Goal: Information Seeking & Learning: Learn about a topic

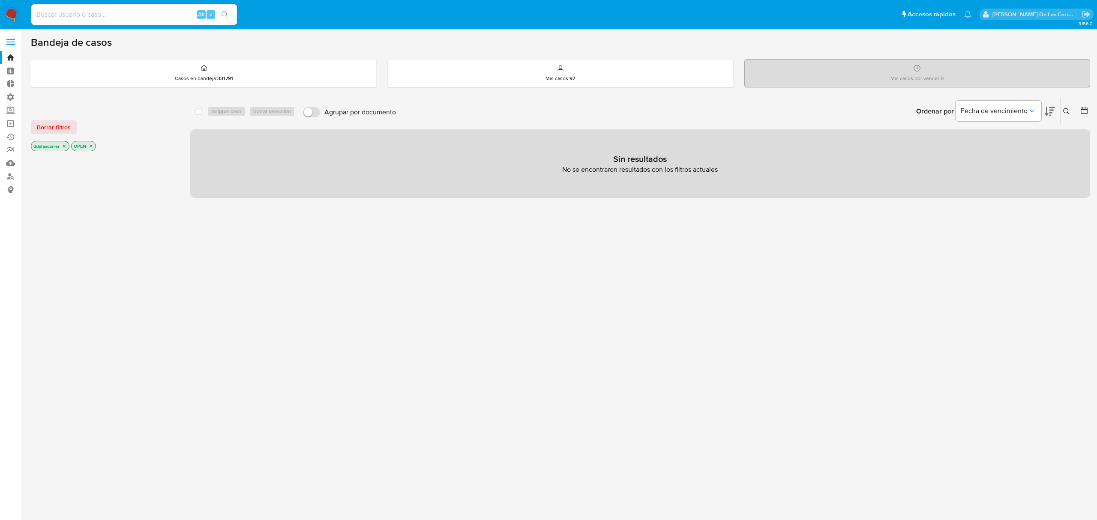
click at [64, 145] on icon "close-filter" at bounding box center [64, 146] width 5 height 5
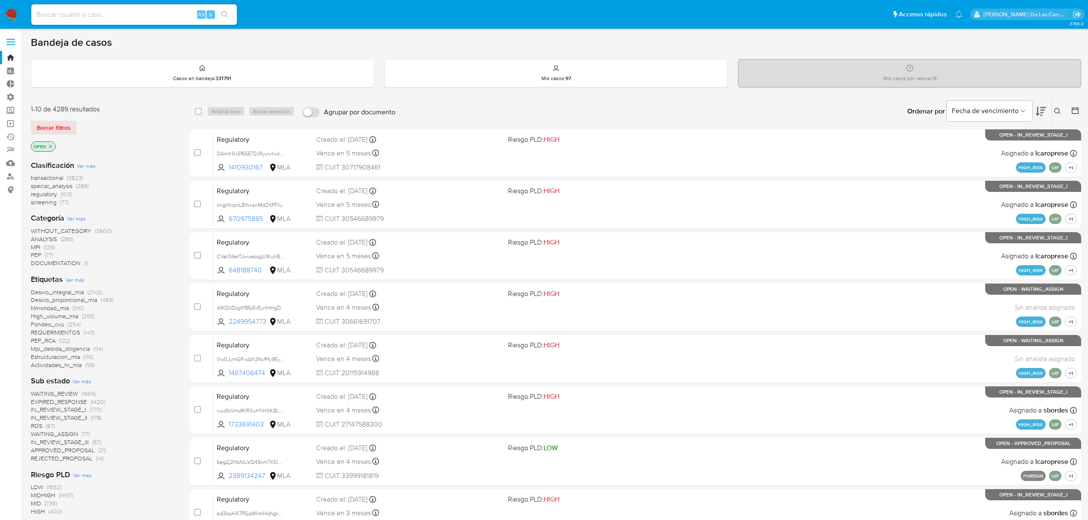
click at [52, 144] on icon "close-filter" at bounding box center [50, 146] width 5 height 5
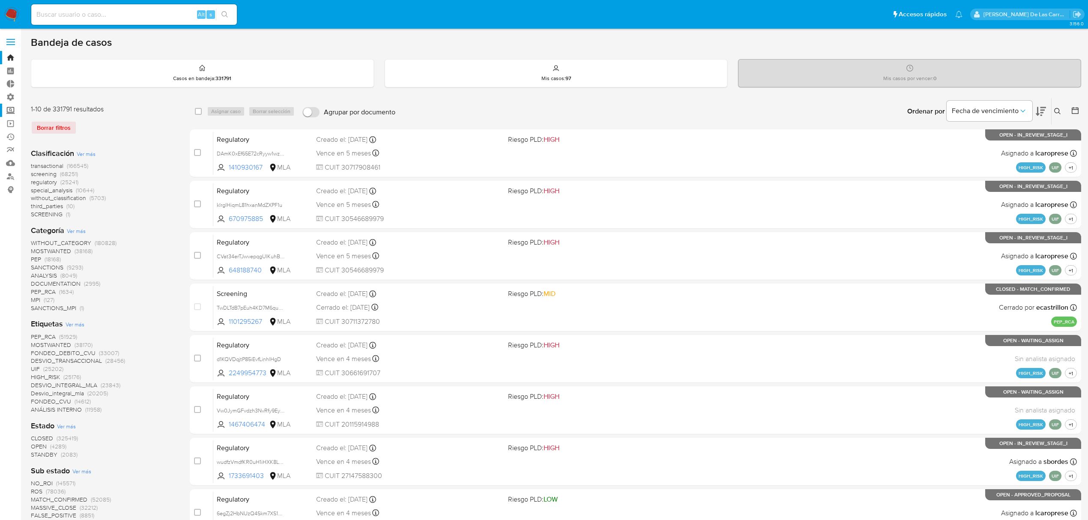
click at [14, 110] on label "Screening" at bounding box center [51, 110] width 102 height 13
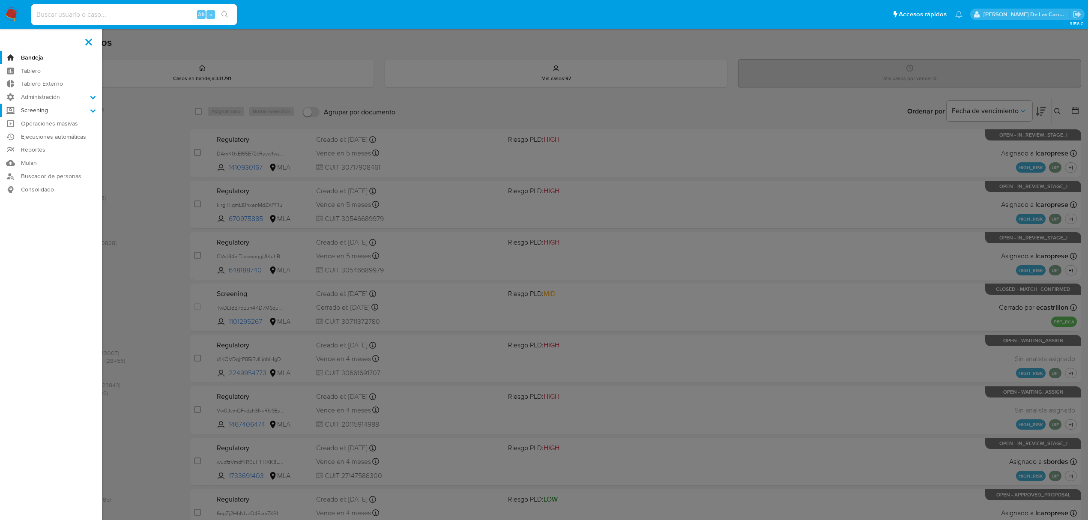
click at [0, 0] on input "Screening" at bounding box center [0, 0] width 0 height 0
click at [37, 144] on link "Watchlist" at bounding box center [51, 143] width 102 height 11
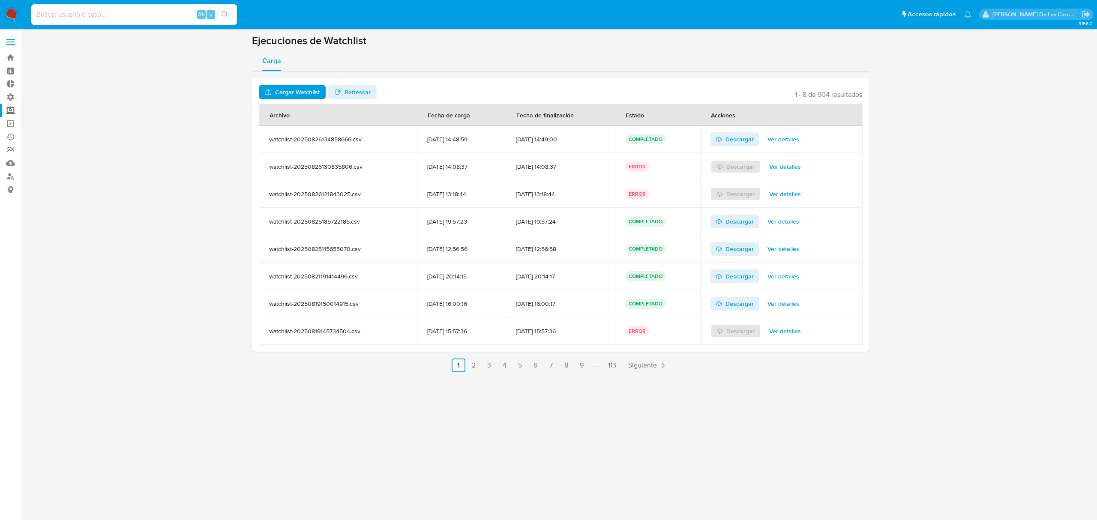
click at [307, 90] on span "Cargar Watchlist" at bounding box center [297, 92] width 45 height 14
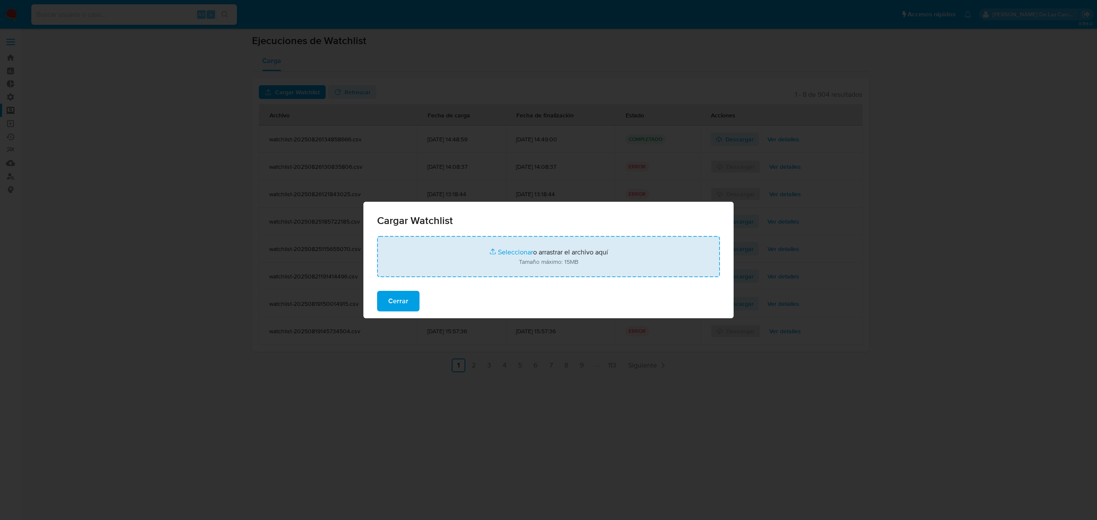
click at [516, 249] on input "file" at bounding box center [548, 256] width 343 height 41
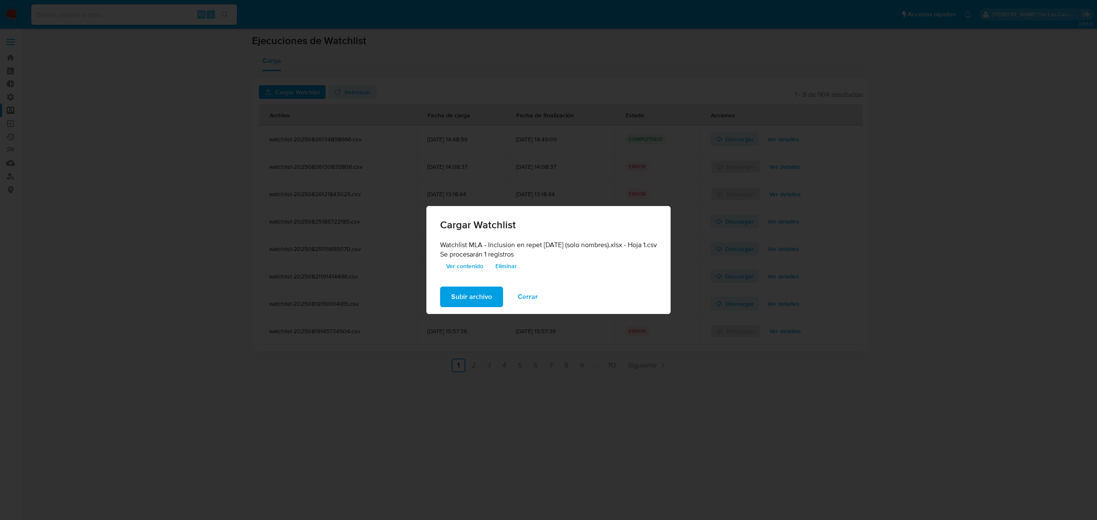
click at [464, 263] on span "Ver contenido" at bounding box center [464, 266] width 37 height 12
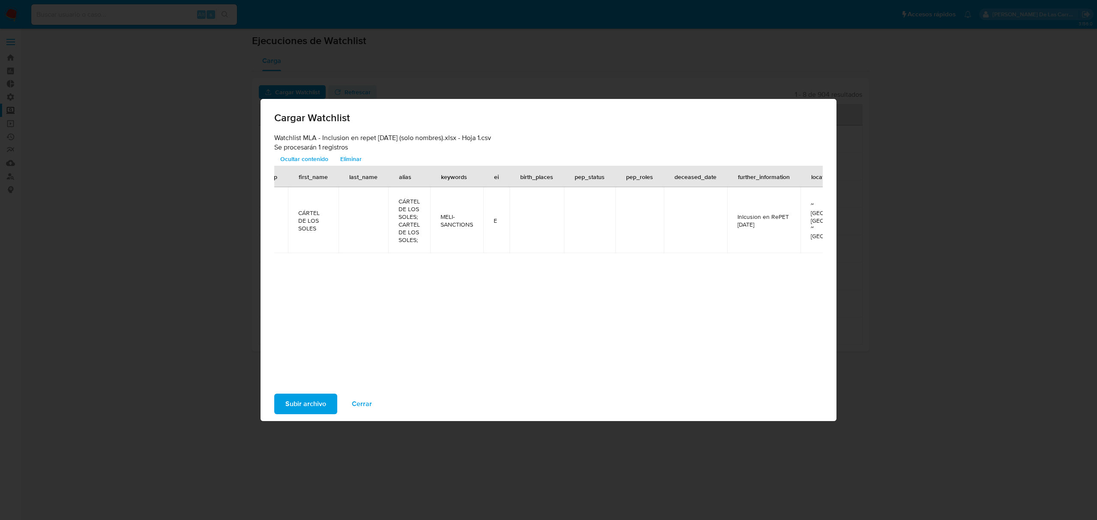
scroll to position [0, 474]
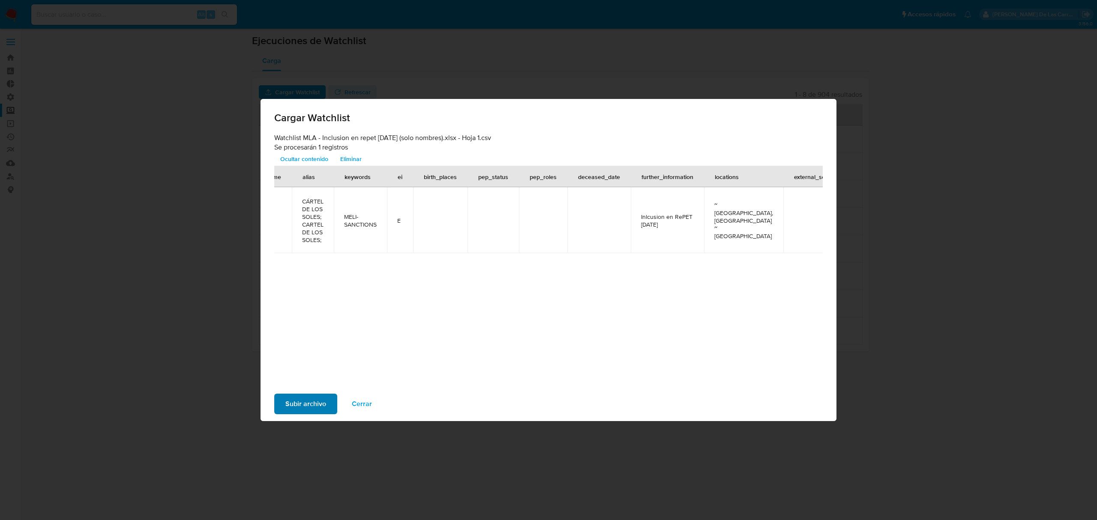
click at [293, 404] on span "Subir archivo" at bounding box center [305, 404] width 41 height 19
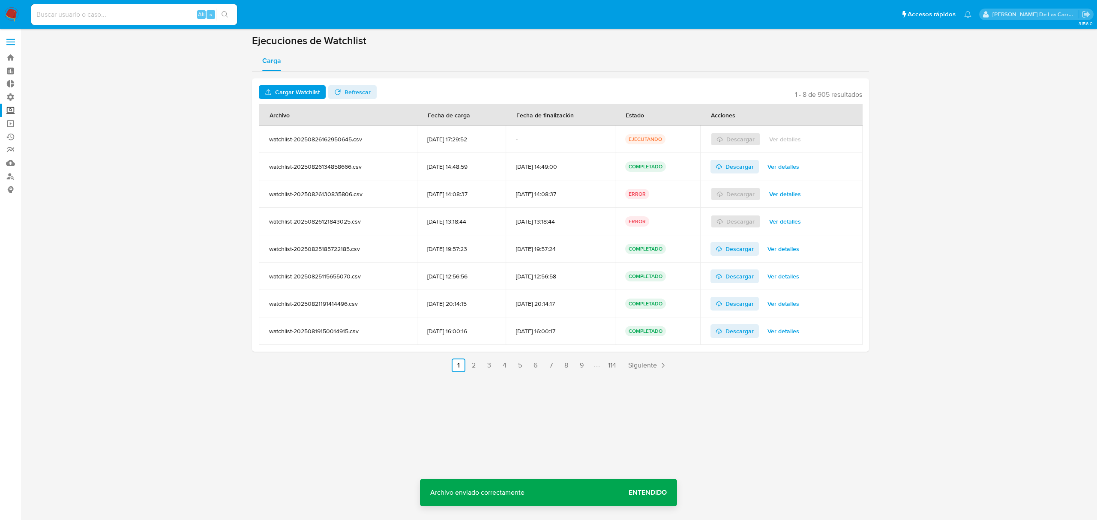
click at [636, 493] on span "Entendido" at bounding box center [647, 493] width 38 height 0
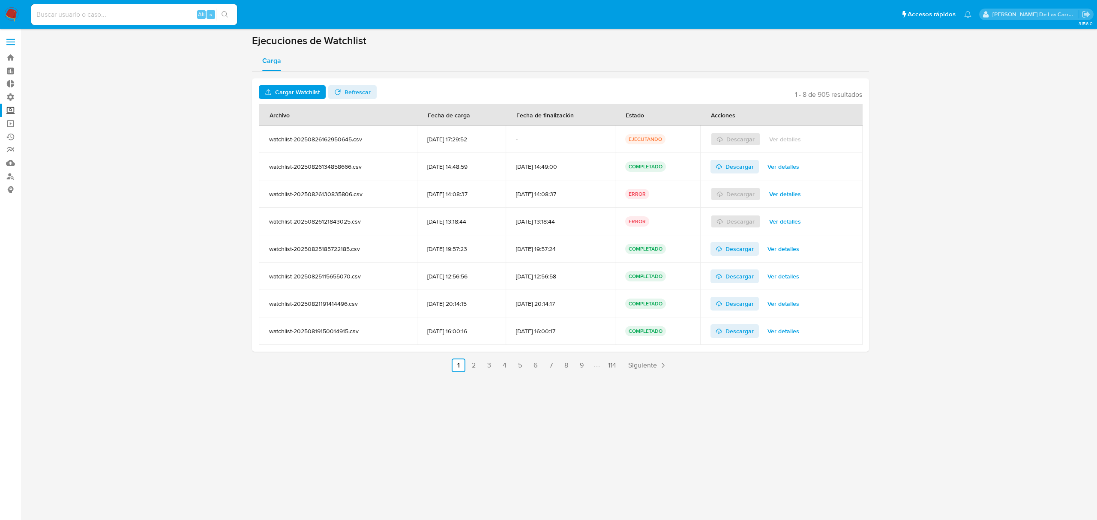
click at [350, 92] on span "Refrescar" at bounding box center [357, 92] width 26 height 14
click at [733, 136] on span "Descargar" at bounding box center [739, 139] width 28 height 14
click at [12, 57] on link "Bandeja" at bounding box center [51, 57] width 102 height 13
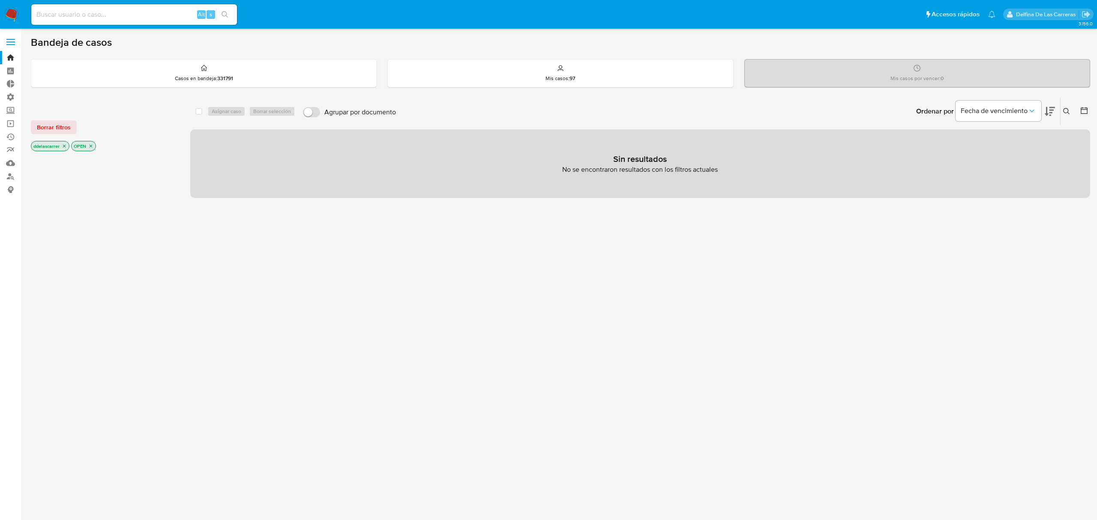
click at [93, 146] on icon "close-filter" at bounding box center [90, 146] width 5 height 5
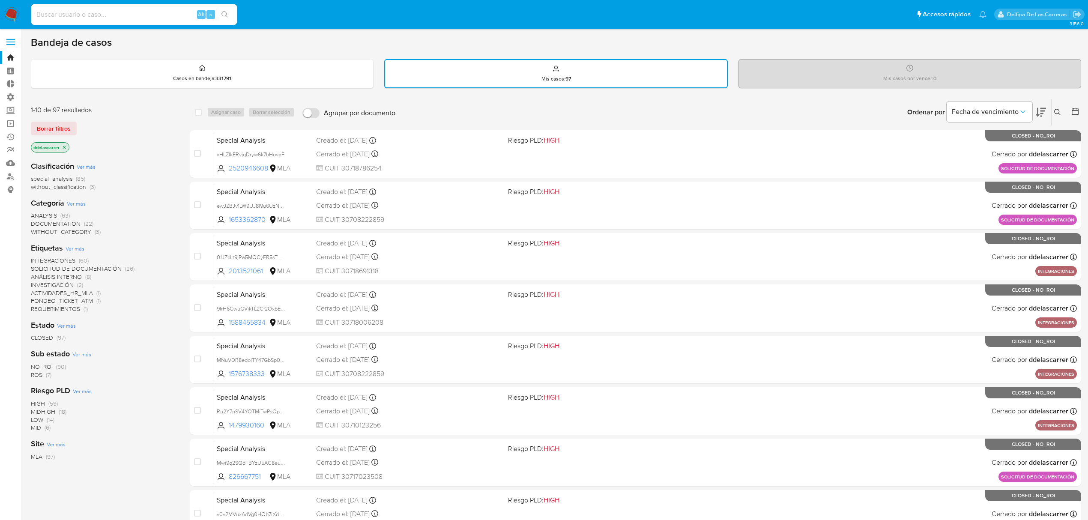
click at [65, 146] on icon "close-filter" at bounding box center [64, 147] width 3 height 3
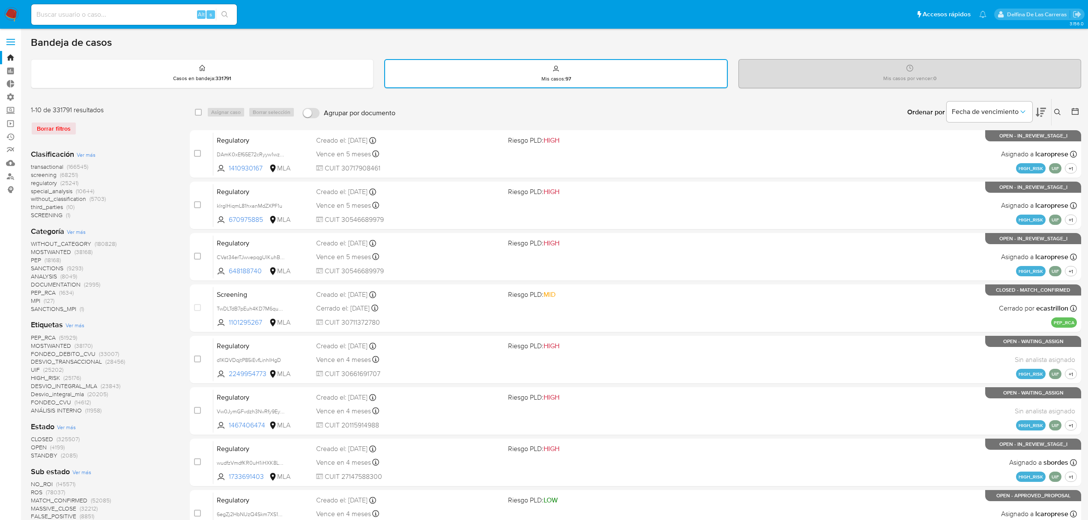
click at [50, 268] on span "SANCTIONS" at bounding box center [47, 268] width 33 height 9
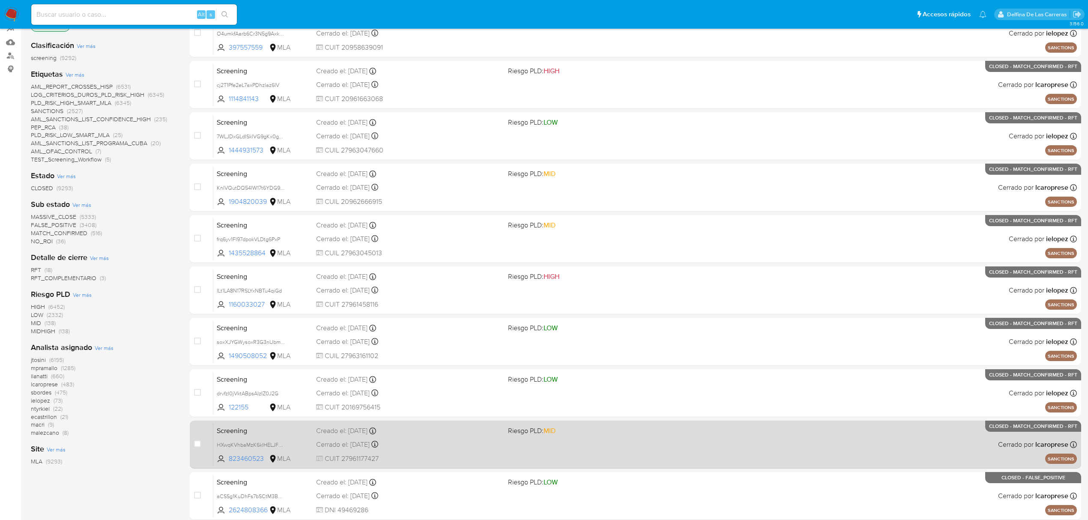
scroll to position [156, 0]
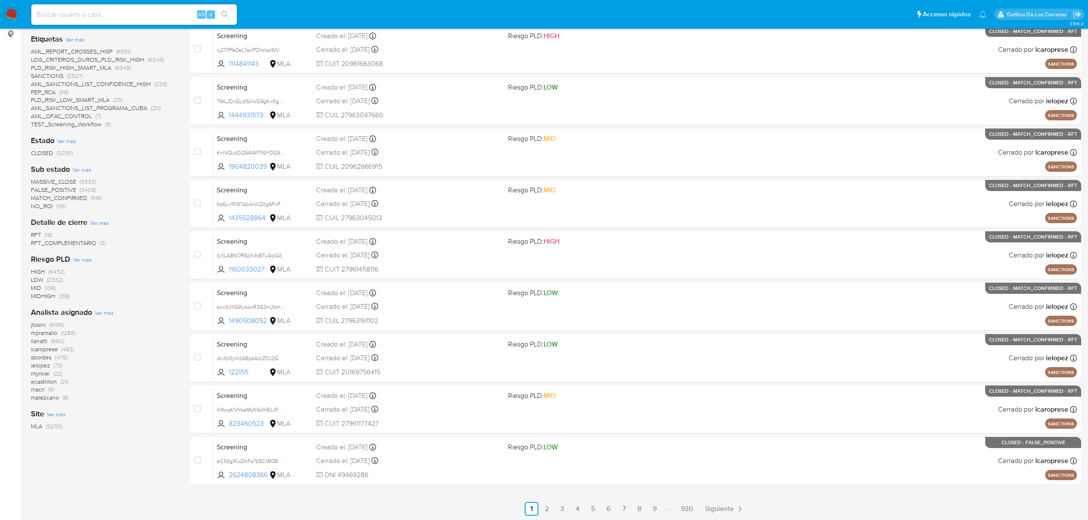
click at [66, 16] on input at bounding box center [134, 14] width 206 height 11
paste input "1410048584"
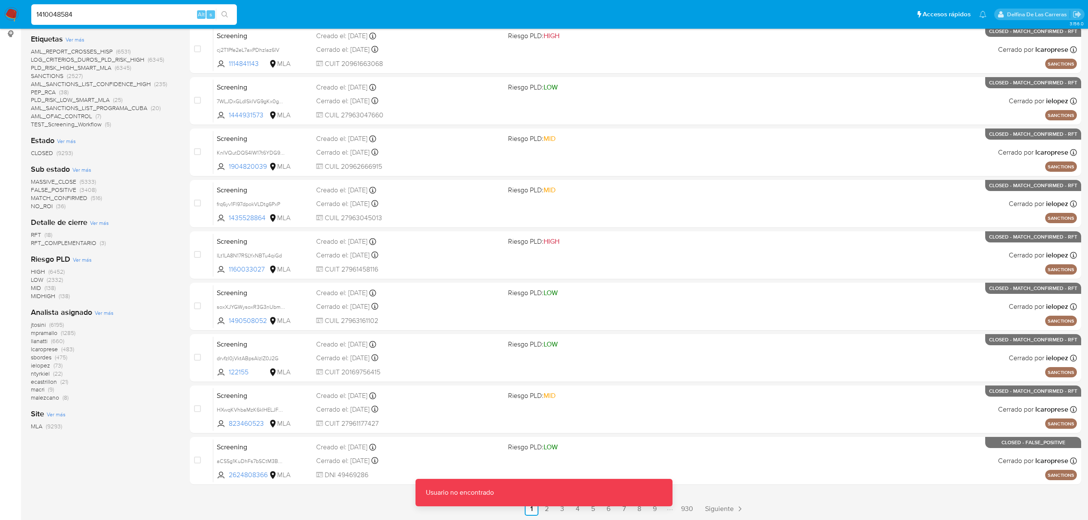
click at [91, 11] on input "1410048584" at bounding box center [134, 14] width 206 height 11
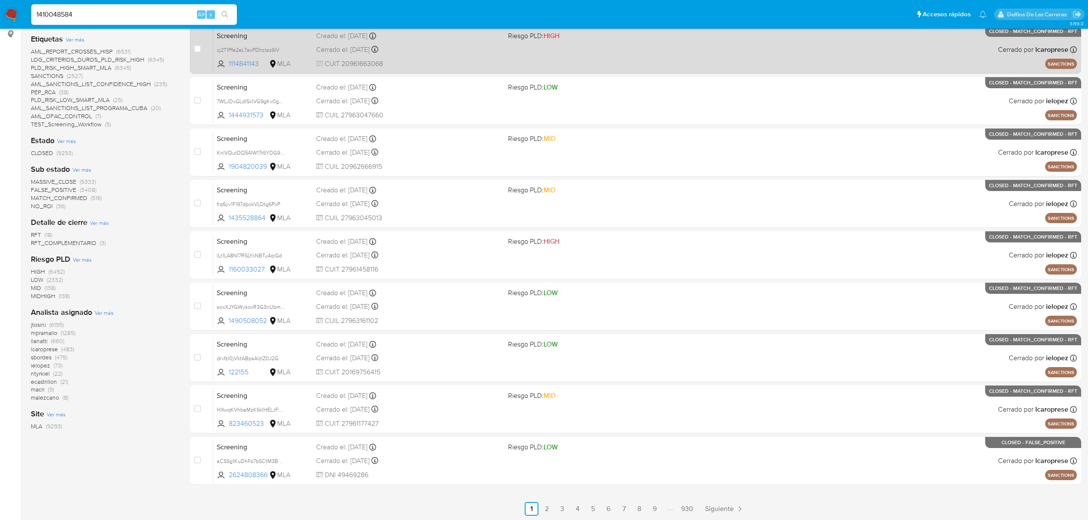
type input "1410048584"
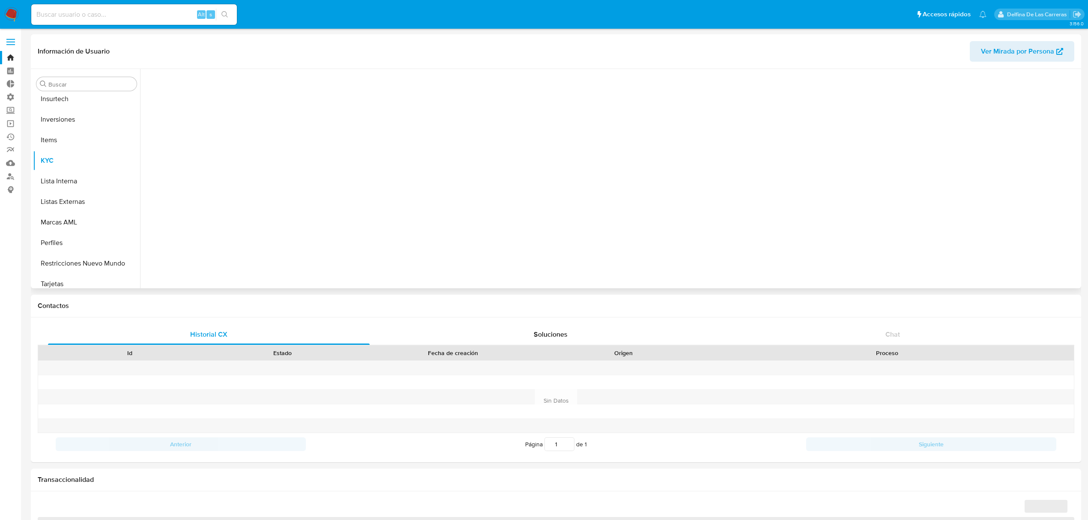
scroll to position [403, 0]
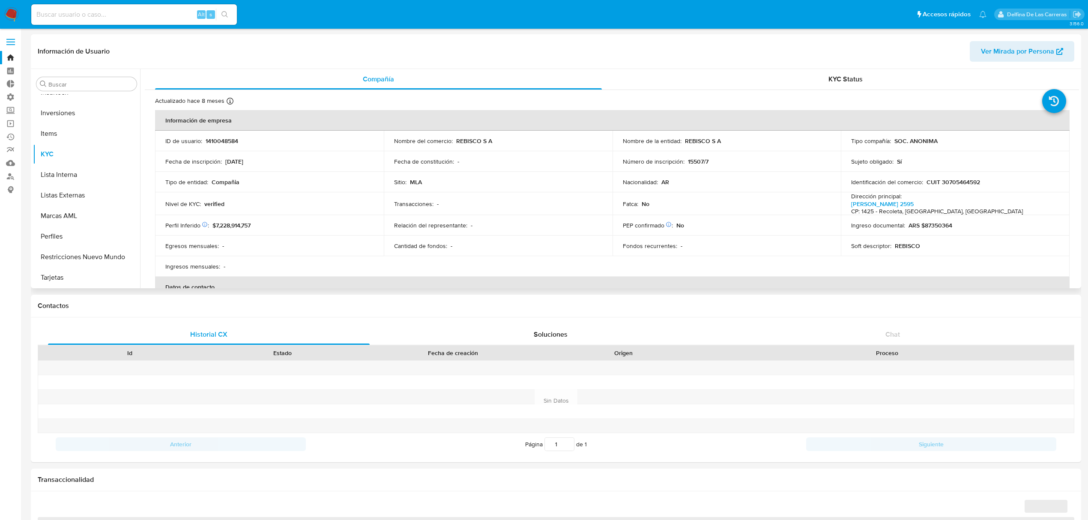
select select "10"
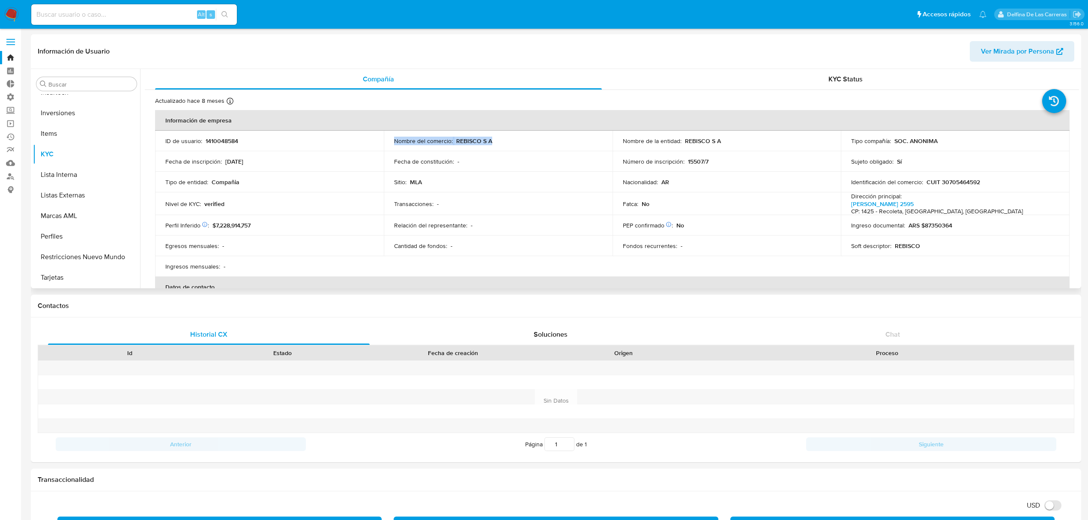
drag, startPoint x: 491, startPoint y: 139, endPoint x: 440, endPoint y: 134, distance: 50.3
click at [440, 134] on td "Nombre del comercio : REBISCO S A" at bounding box center [498, 141] width 229 height 21
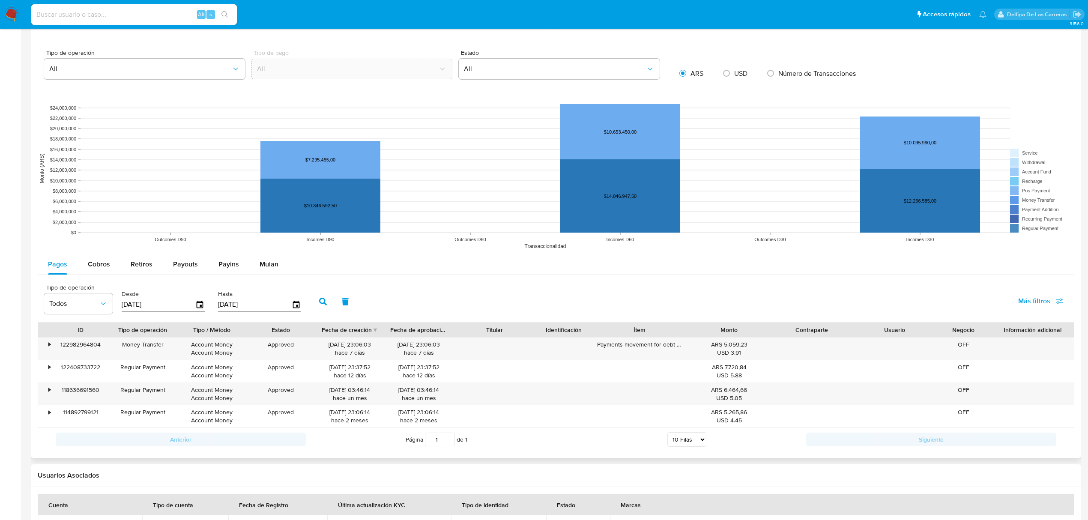
scroll to position [685, 0]
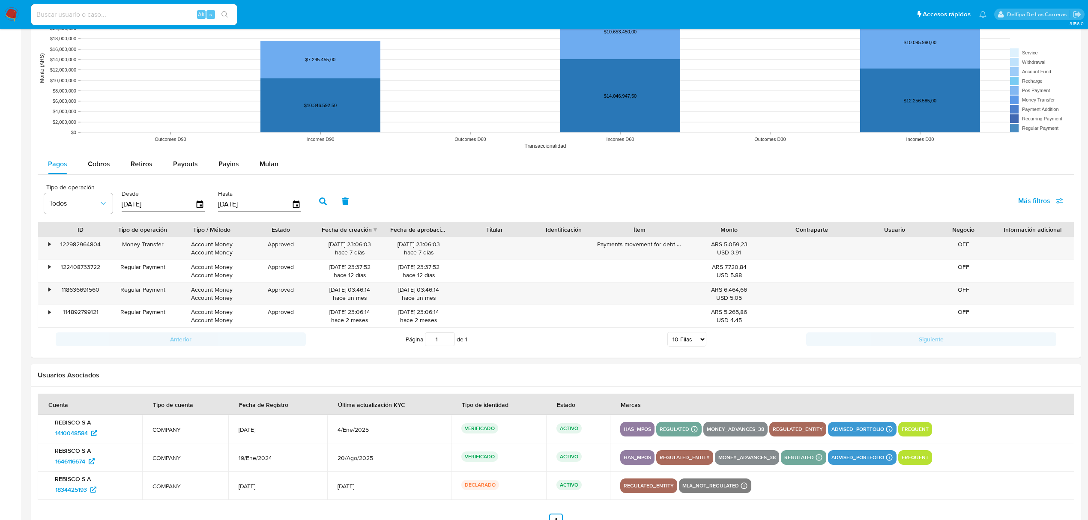
click at [127, 23] on div "Alt s" at bounding box center [134, 14] width 206 height 21
click at [132, 12] on input at bounding box center [134, 14] width 206 height 11
paste input "1098665318"
type input "1098665318"
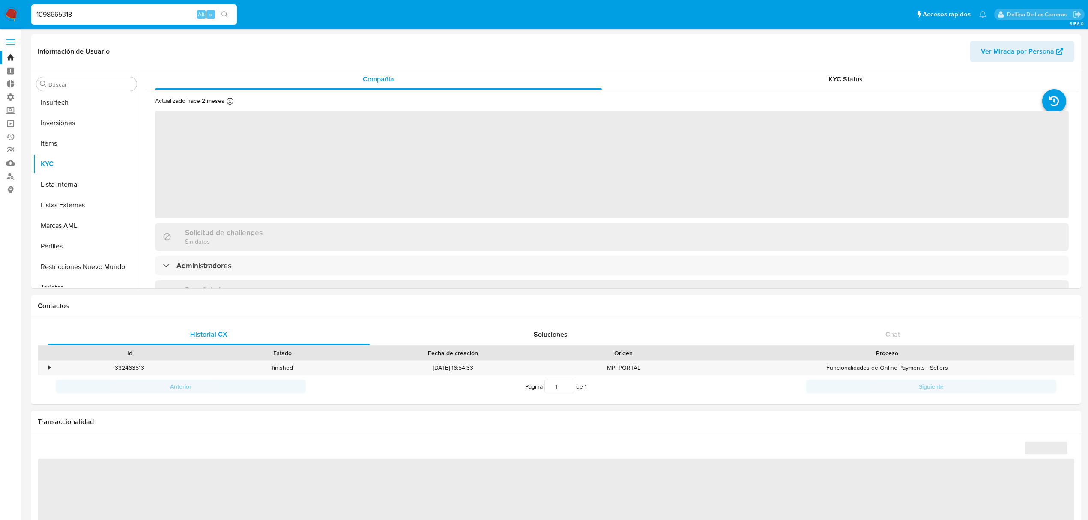
scroll to position [403, 0]
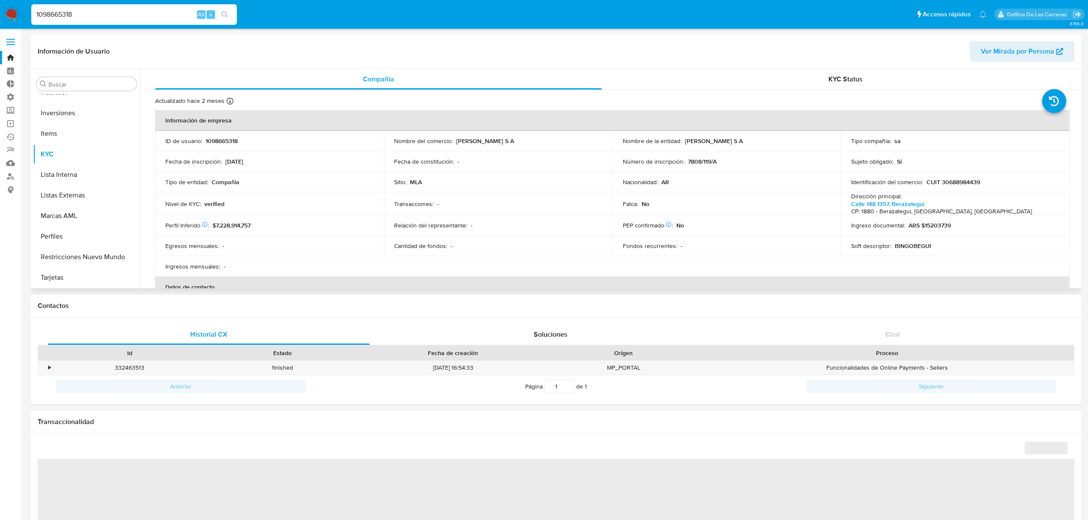
select select "10"
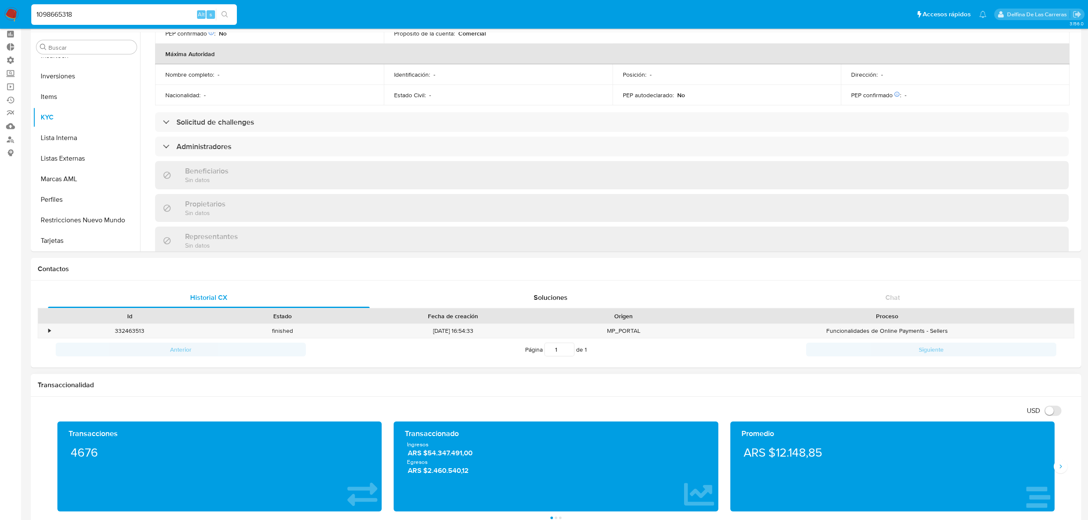
scroll to position [285, 0]
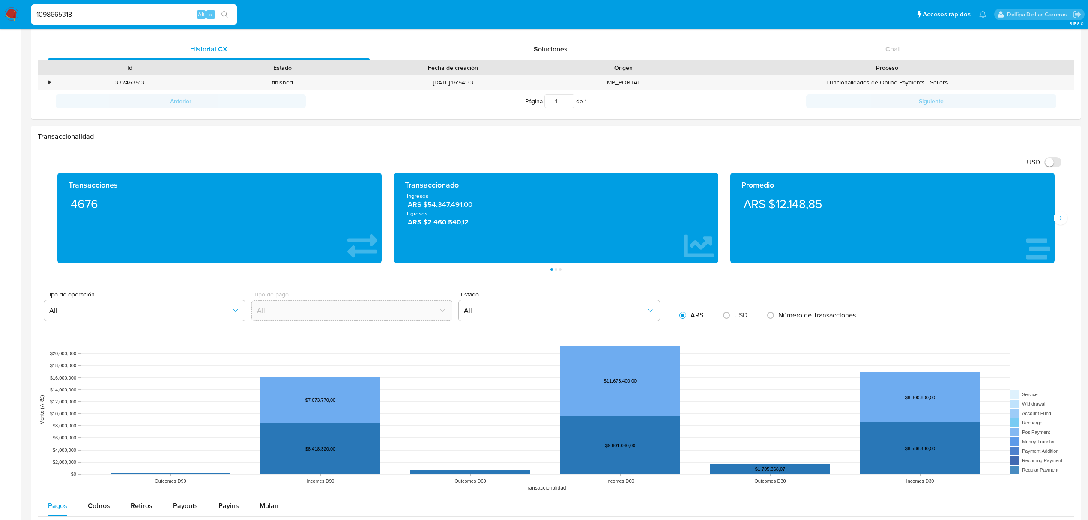
drag, startPoint x: 150, startPoint y: 12, endPoint x: 0, endPoint y: 18, distance: 149.6
click at [0, 18] on nav "Pausado Ver notificaciones 1098665318 Alt s Accesos rápidos Presiona las siguie…" at bounding box center [544, 14] width 1088 height 29
paste input "941523205"
type input "1941523205"
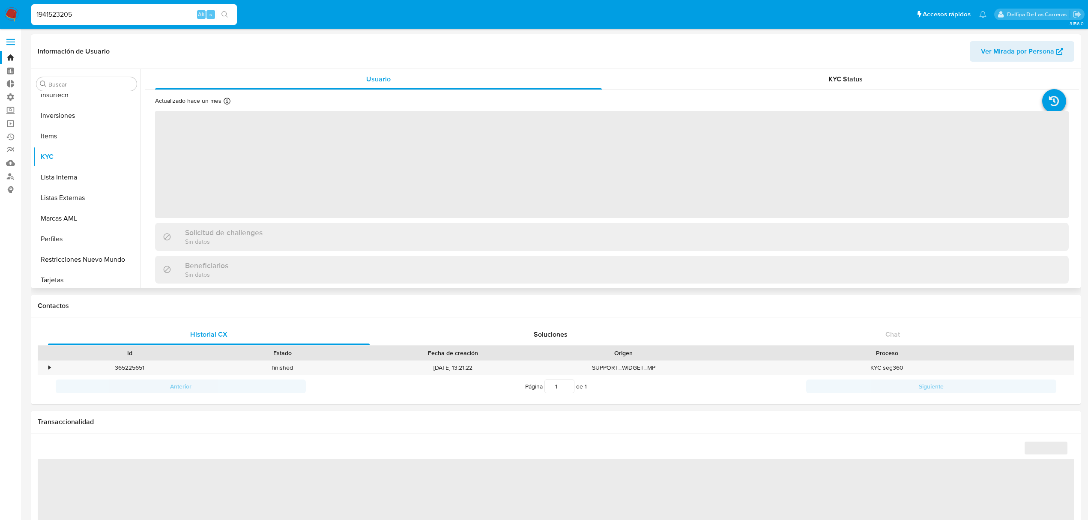
scroll to position [403, 0]
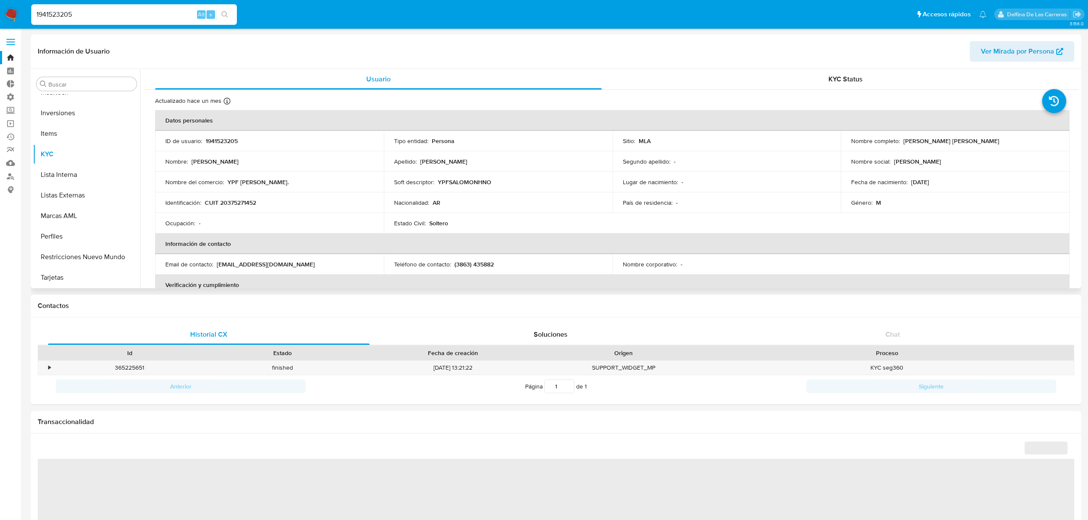
select select "10"
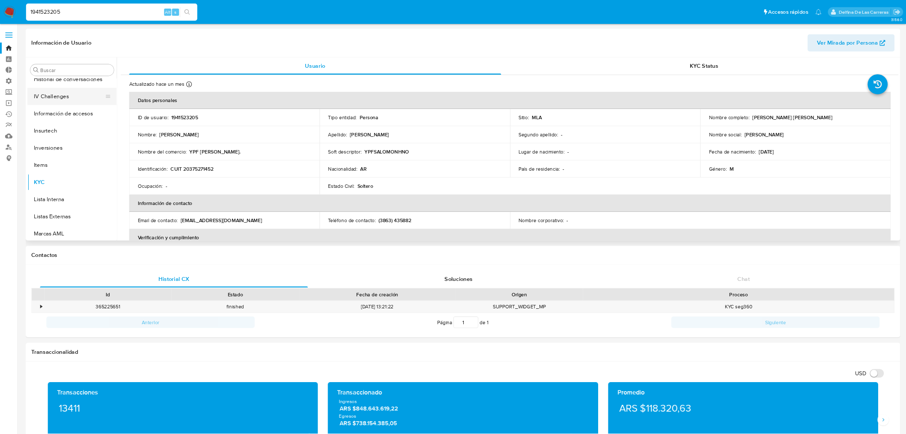
scroll to position [288, 0]
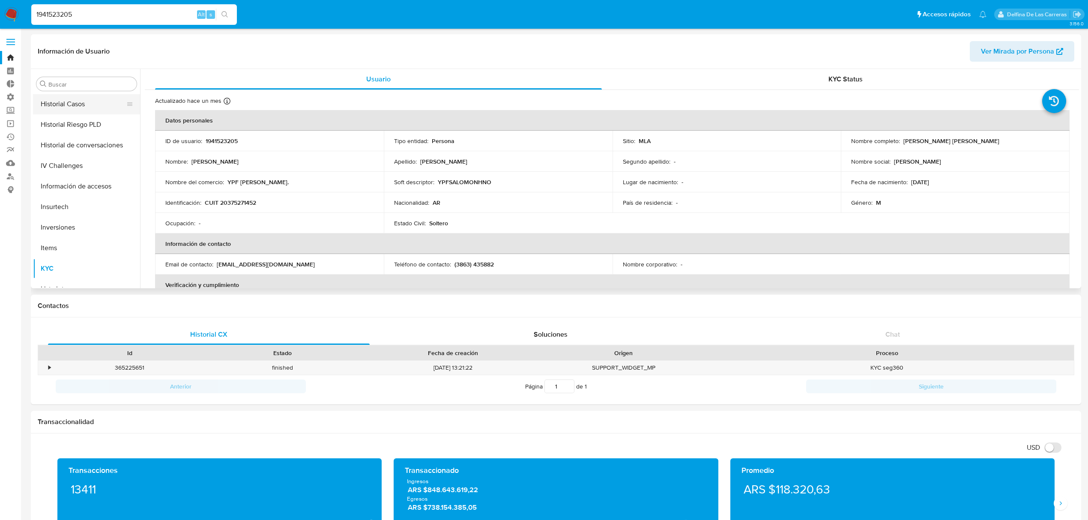
click at [67, 103] on button "Historial Casos" at bounding box center [83, 104] width 100 height 21
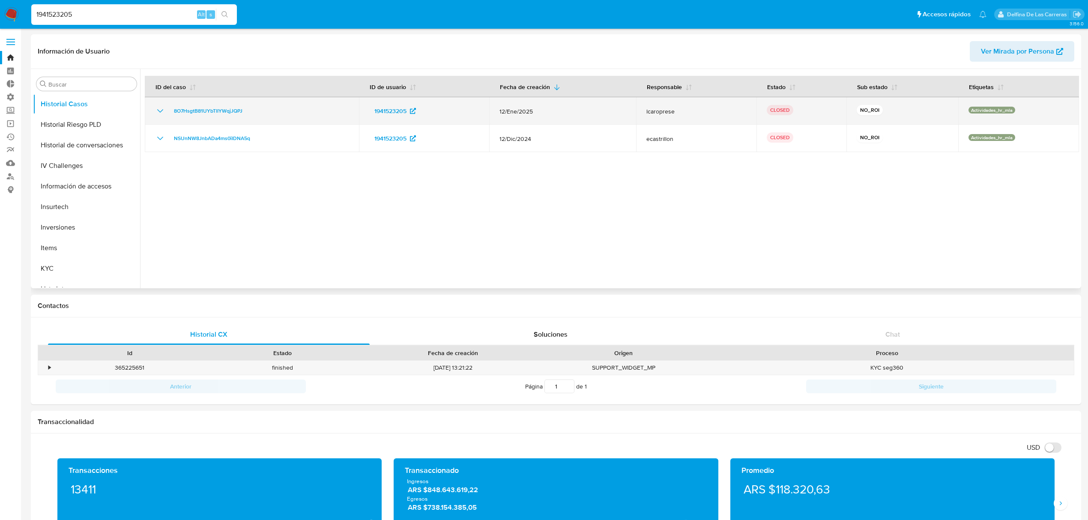
click at [155, 109] on icon "Mostrar/Ocultar" at bounding box center [160, 111] width 10 height 10
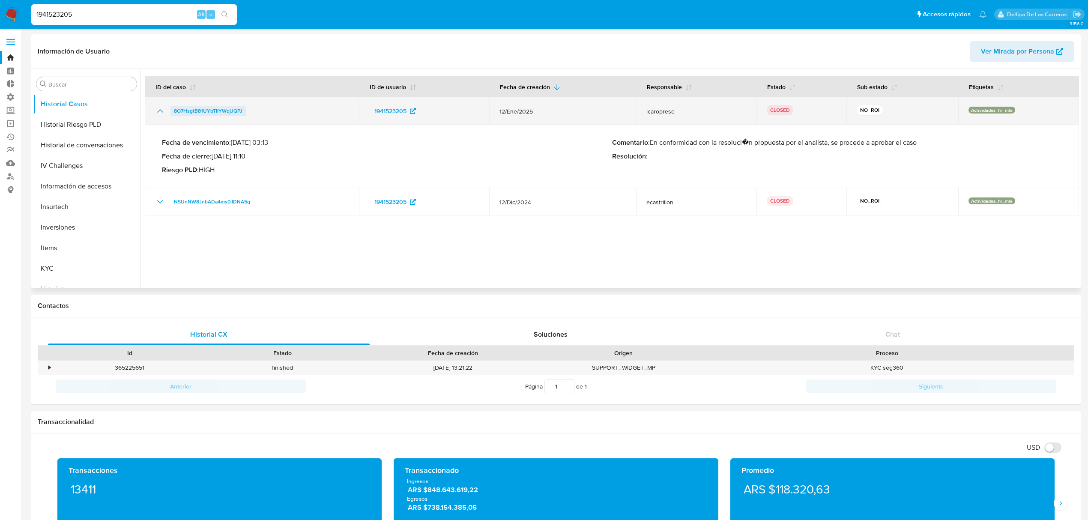
click at [220, 107] on span "8O7HsgtB81UYbTlIYWqjJQPJ" at bounding box center [208, 111] width 69 height 10
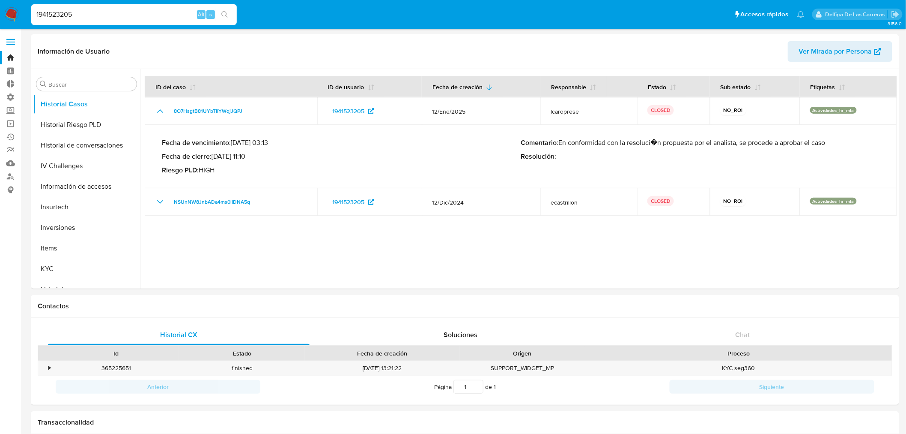
drag, startPoint x: 92, startPoint y: 14, endPoint x: 0, endPoint y: -4, distance: 93.5
paste input "84327479"
type input "84327479"
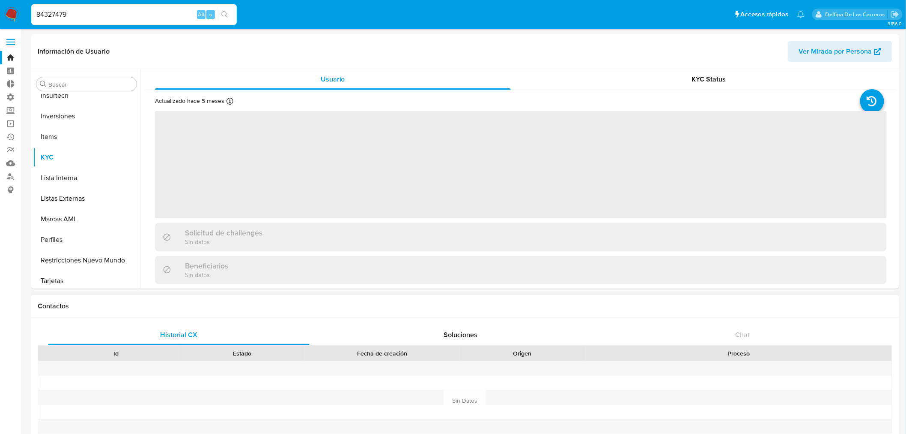
scroll to position [403, 0]
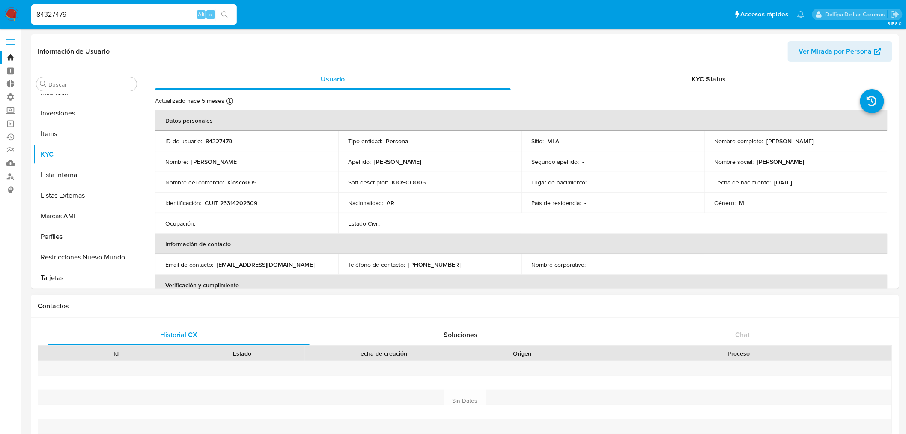
select select "10"
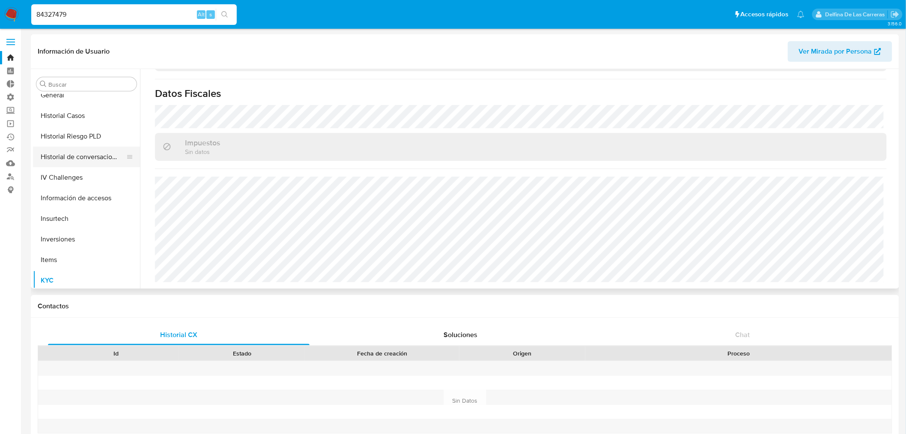
scroll to position [260, 0]
click at [82, 133] on button "Historial Casos" at bounding box center [83, 133] width 100 height 21
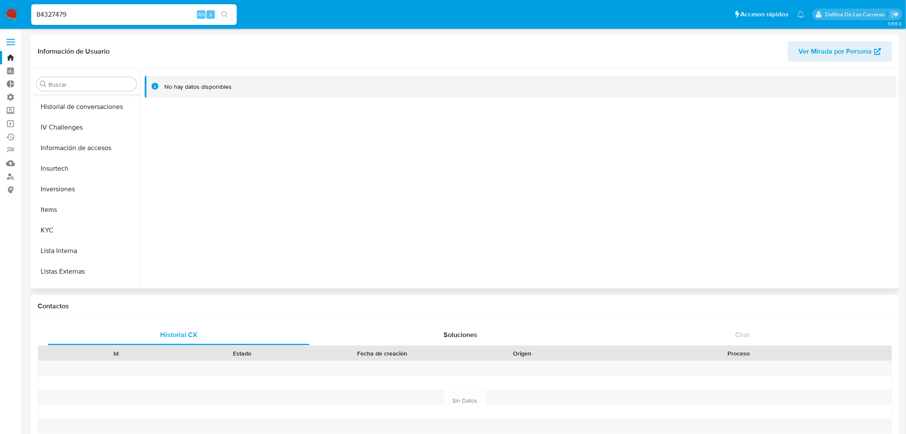
scroll to position [403, 0]
click at [52, 140] on button "Items" at bounding box center [83, 133] width 100 height 21
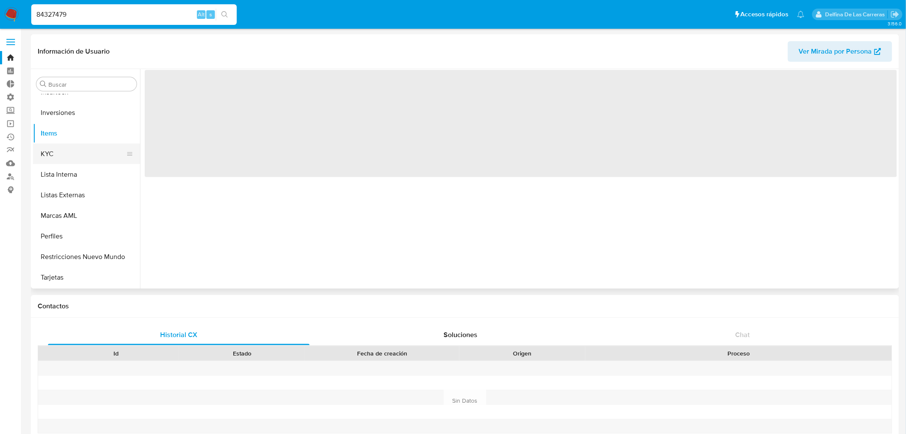
click at [49, 160] on button "KYC" at bounding box center [83, 154] width 100 height 21
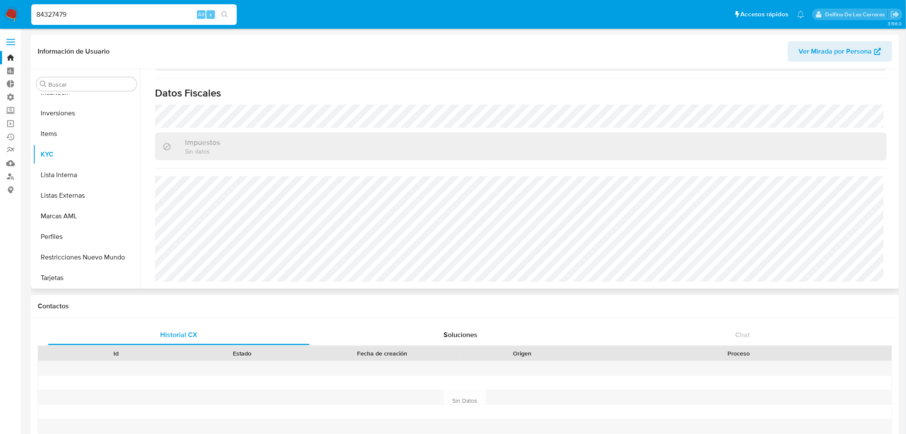
scroll to position [473, 0]
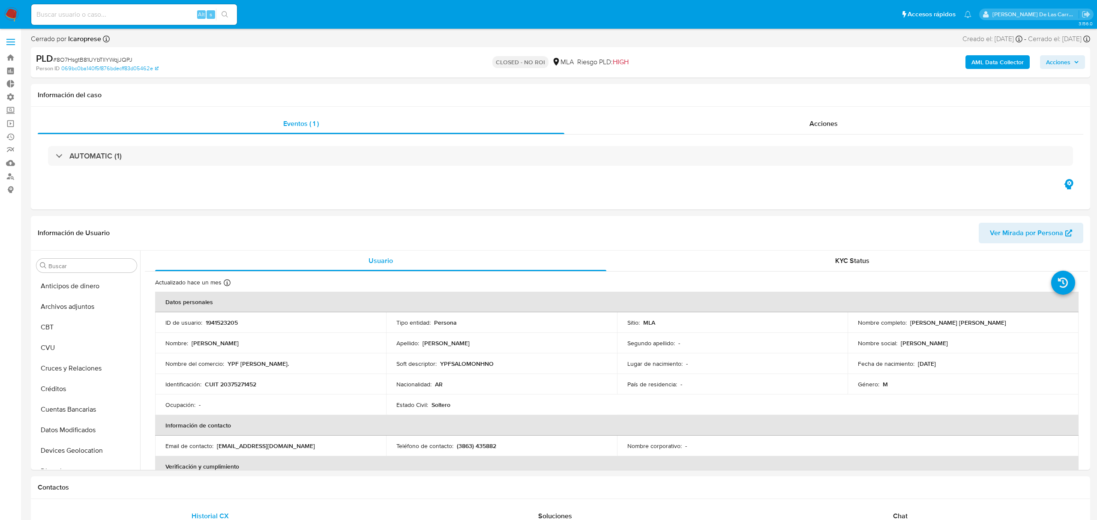
select select "10"
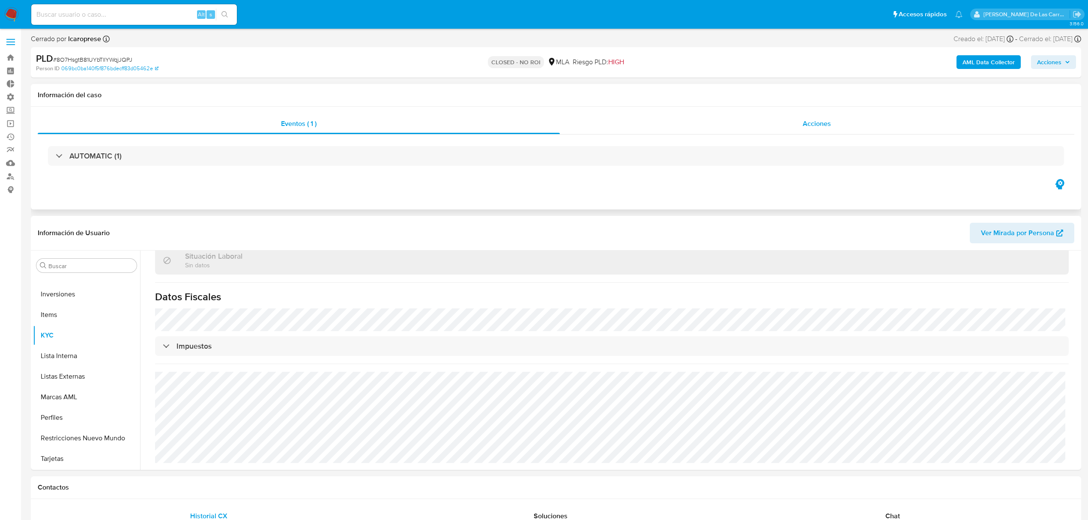
click at [840, 125] on div "Acciones" at bounding box center [817, 124] width 515 height 21
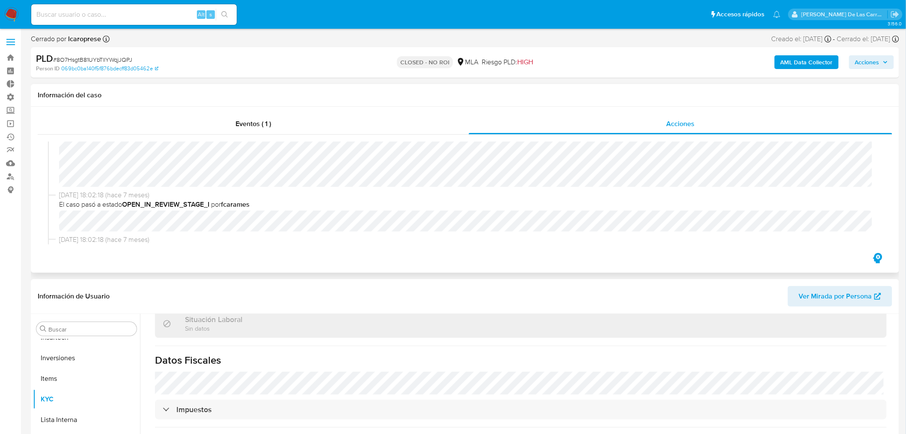
scroll to position [257, 0]
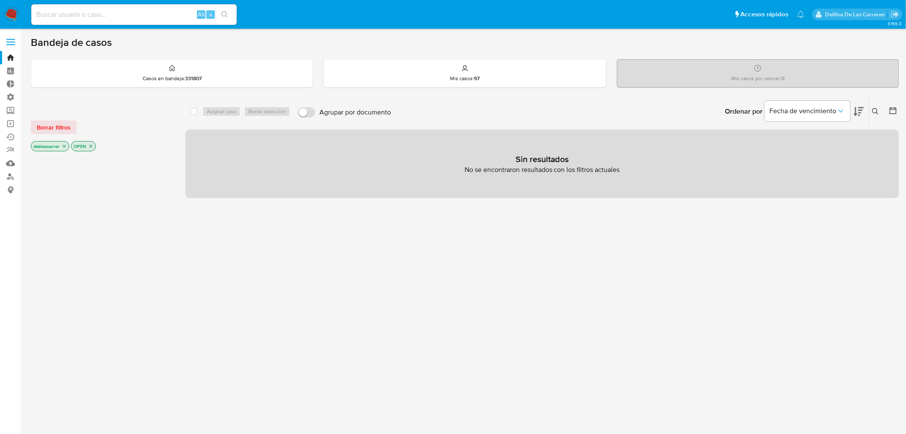
click at [148, 18] on input at bounding box center [134, 14] width 206 height 11
paste input "791357595"
type input "791357595"
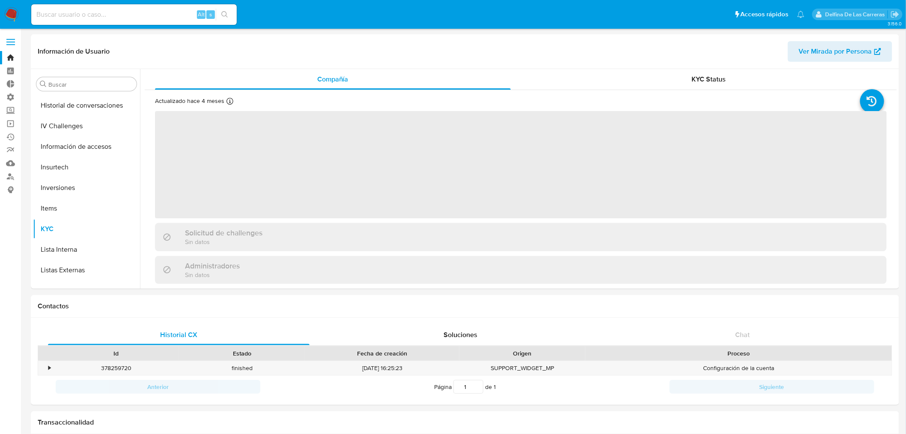
scroll to position [403, 0]
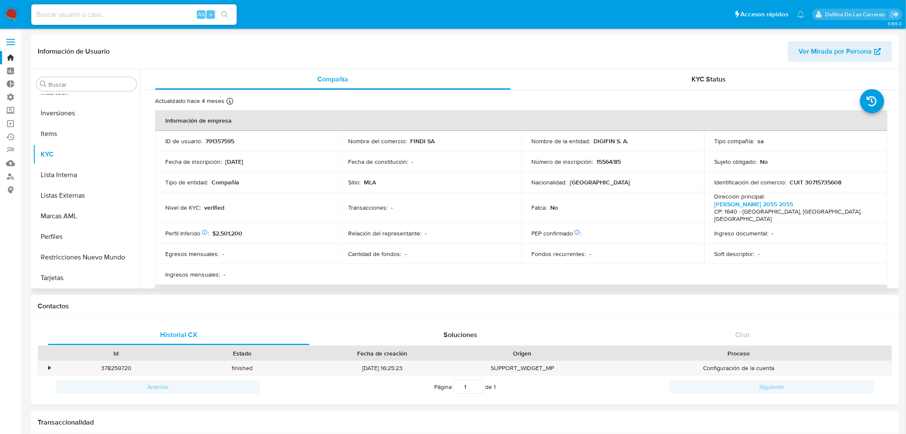
select select "10"
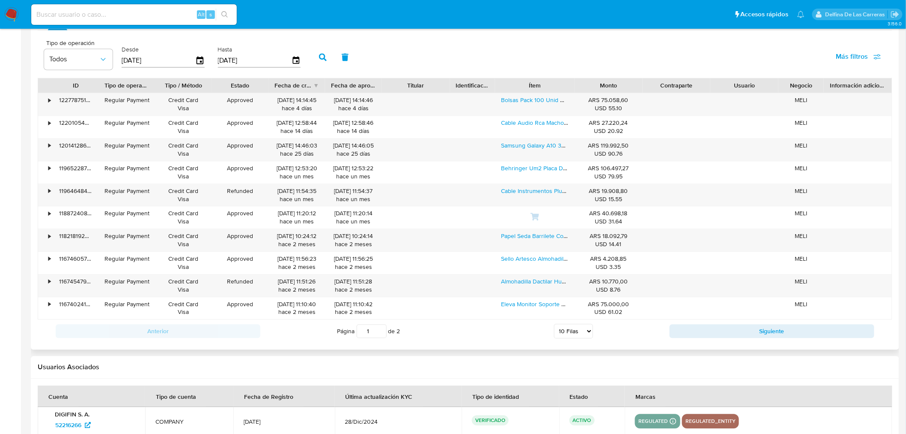
scroll to position [876, 0]
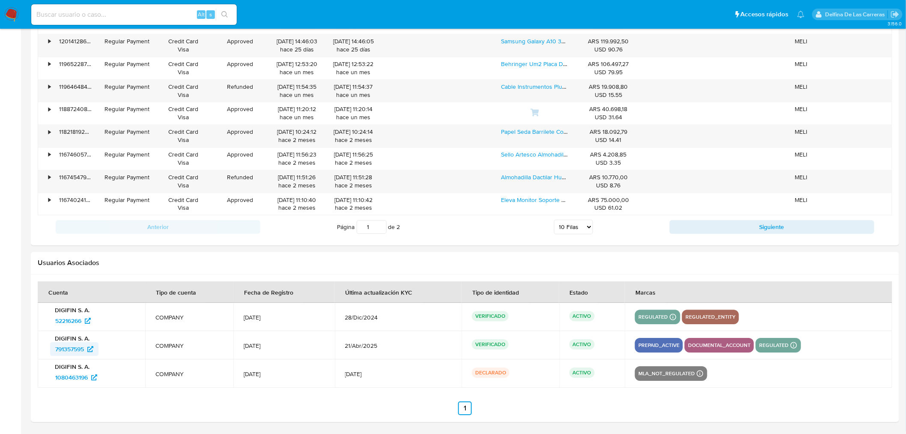
click at [66, 345] on span "791357595" at bounding box center [69, 349] width 29 height 14
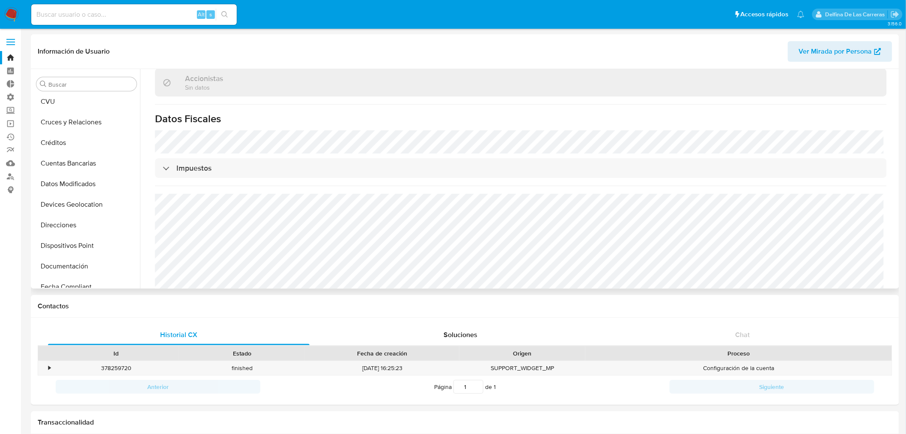
scroll to position [0, 0]
click at [74, 126] on button "Archivos adjuntos" at bounding box center [83, 125] width 100 height 21
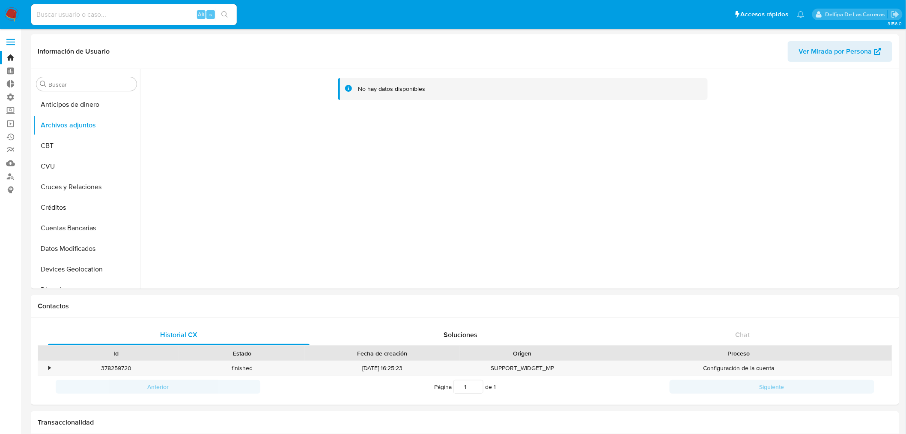
click at [79, 6] on div "Alt s" at bounding box center [134, 14] width 206 height 21
click at [77, 11] on input at bounding box center [134, 14] width 206 height 11
paste input "578869623"
type input "578869623"
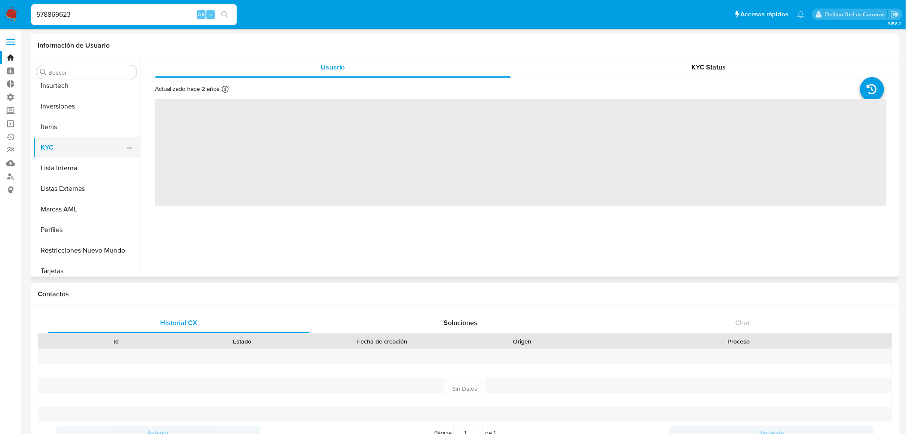
scroll to position [403, 0]
select select "10"
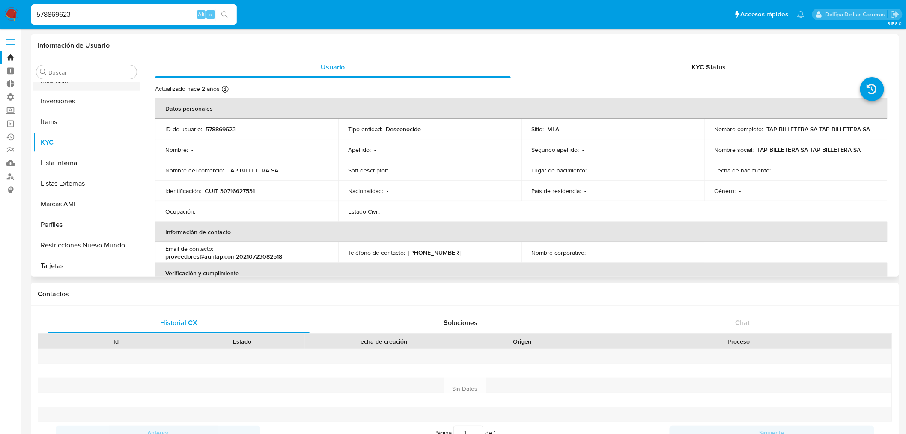
scroll to position [307, 0]
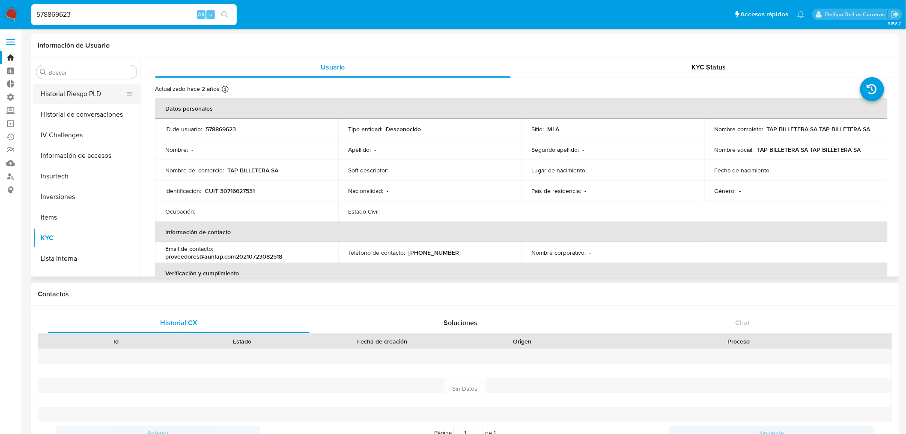
click at [75, 91] on button "Historial Riesgo PLD" at bounding box center [83, 94] width 100 height 21
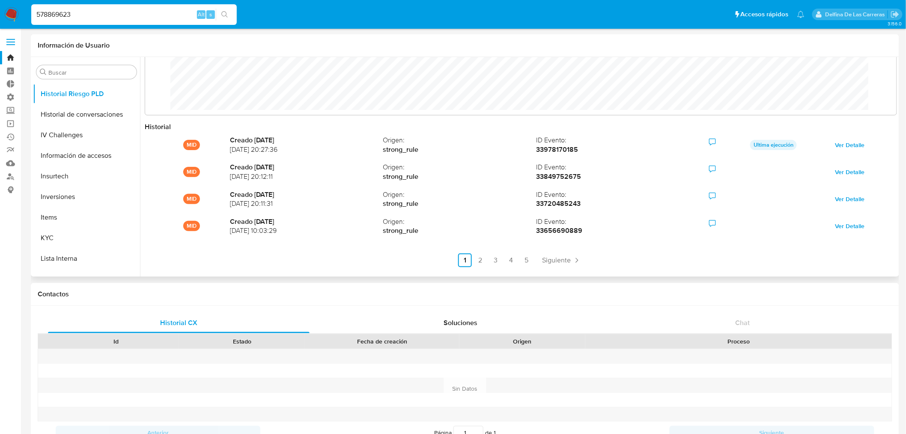
scroll to position [45, 0]
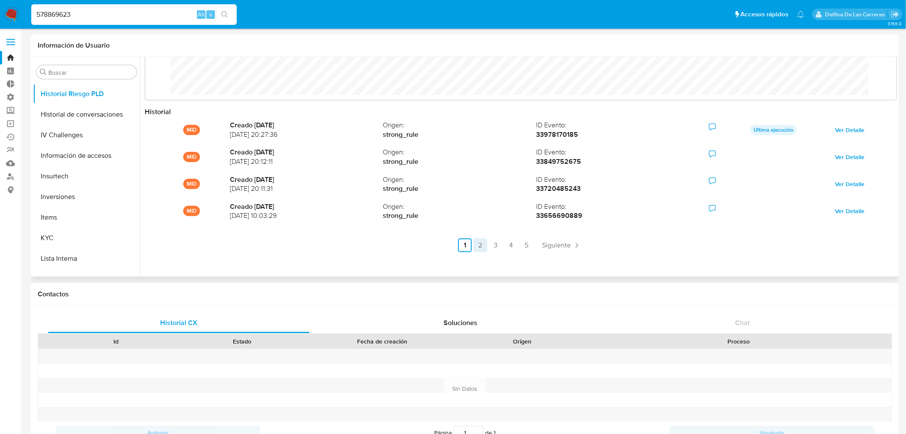
click at [479, 242] on link "2" at bounding box center [481, 245] width 14 height 14
click at [519, 242] on link "3" at bounding box center [519, 245] width 14 height 14
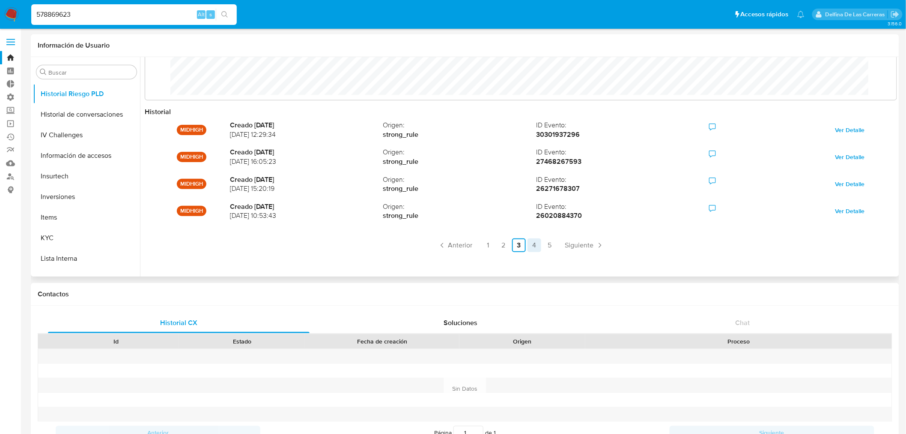
click at [532, 248] on link "4" at bounding box center [535, 245] width 14 height 14
click at [547, 248] on link "5" at bounding box center [550, 245] width 14 height 14
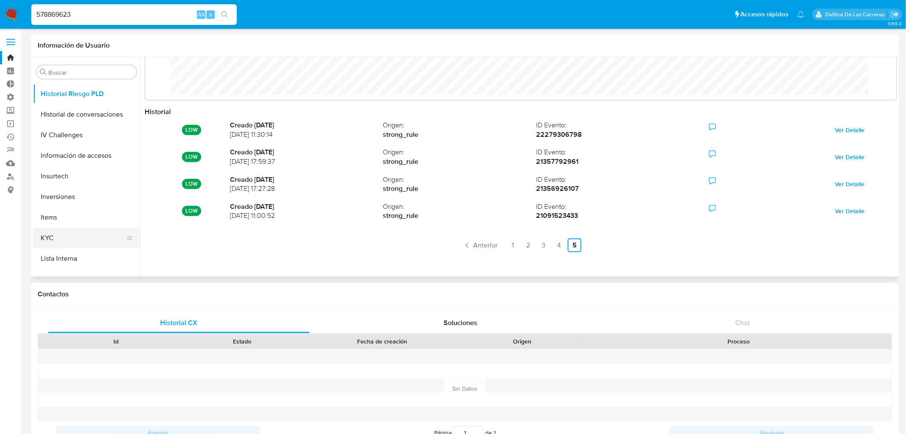
click at [68, 236] on button "KYC" at bounding box center [83, 237] width 100 height 21
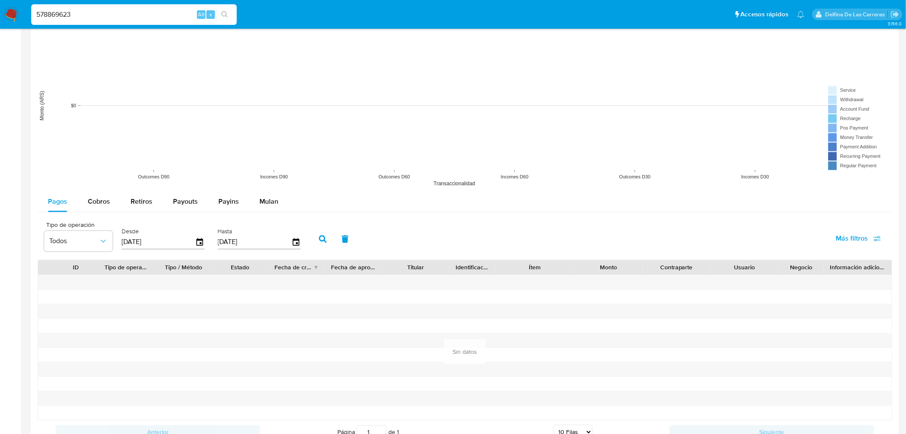
scroll to position [730, 0]
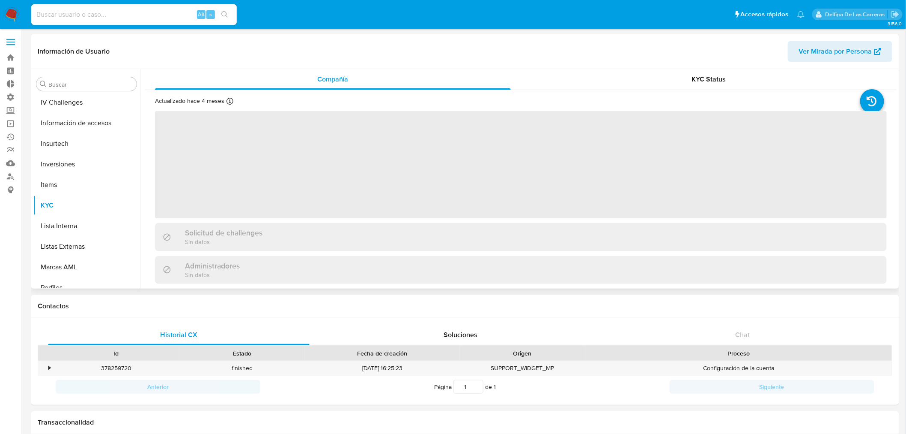
scroll to position [403, 0]
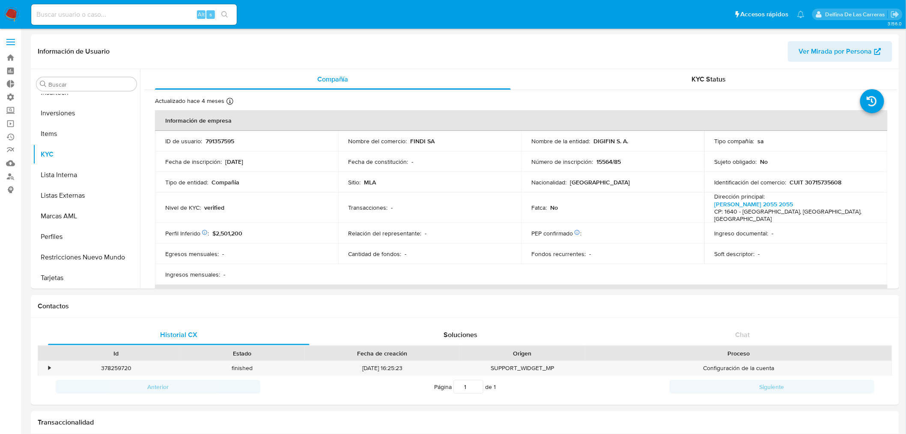
select select "10"
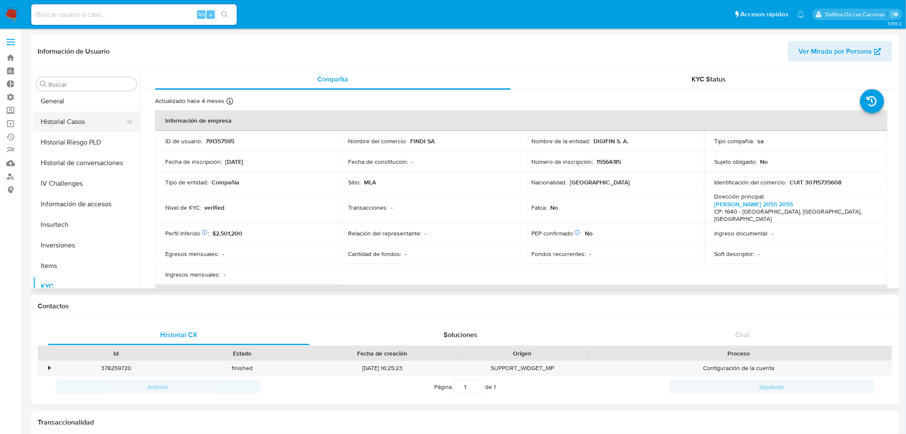
scroll to position [260, 0]
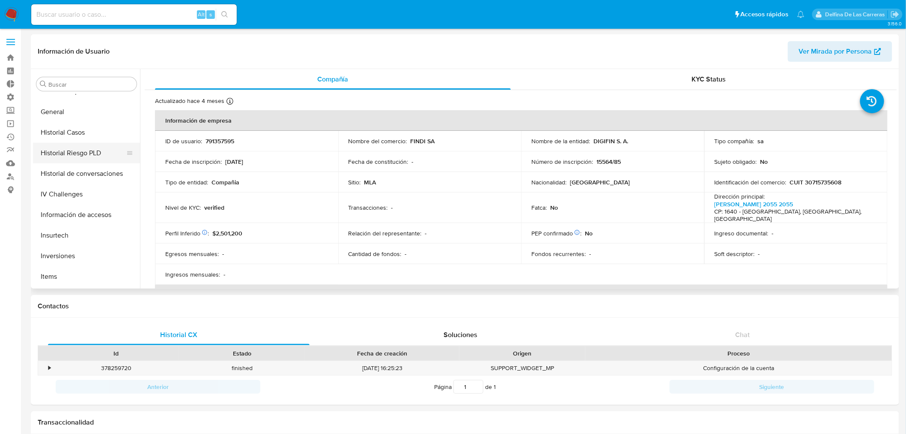
click at [82, 154] on button "Historial Riesgo PLD" at bounding box center [83, 153] width 100 height 21
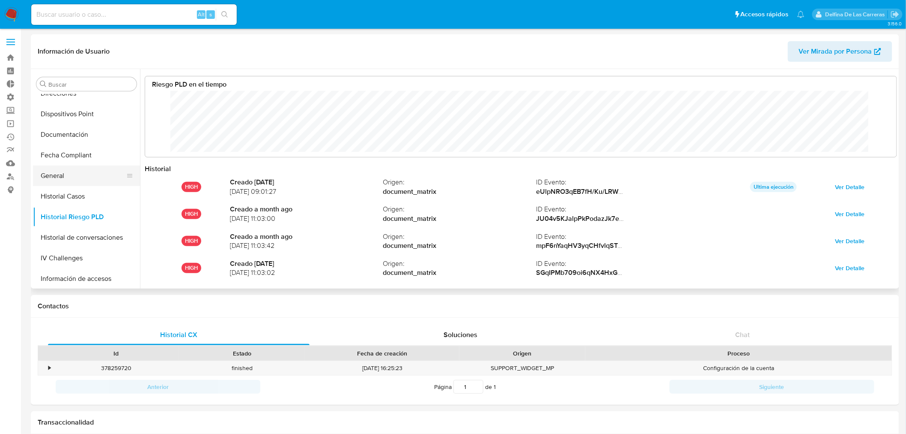
scroll to position [165, 0]
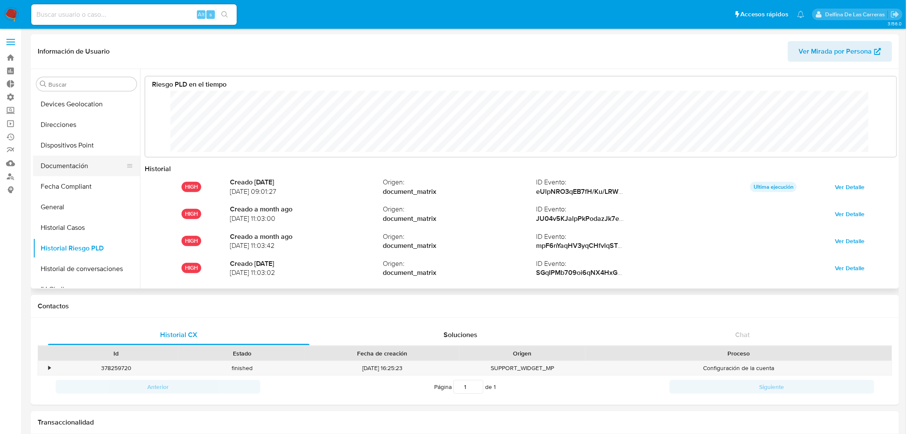
click at [78, 171] on button "Documentación" at bounding box center [83, 166] width 100 height 21
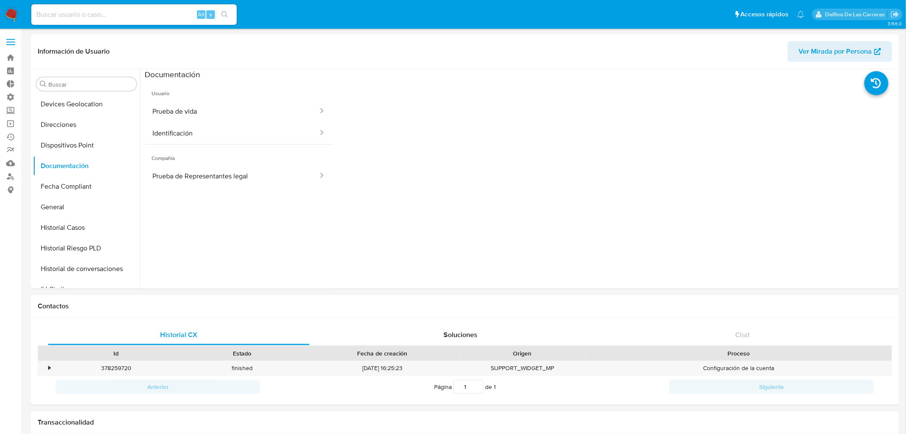
click at [85, 18] on input at bounding box center [134, 14] width 206 height 11
paste input "1273869698"
type input "1273869698"
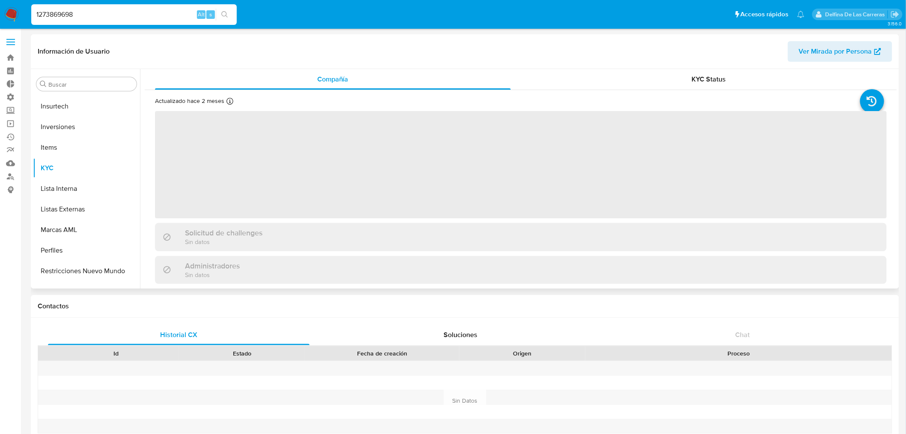
scroll to position [403, 0]
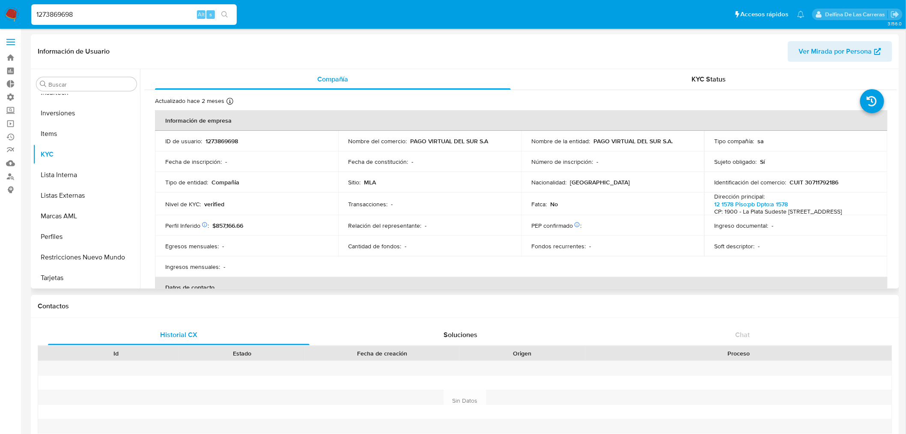
select select "10"
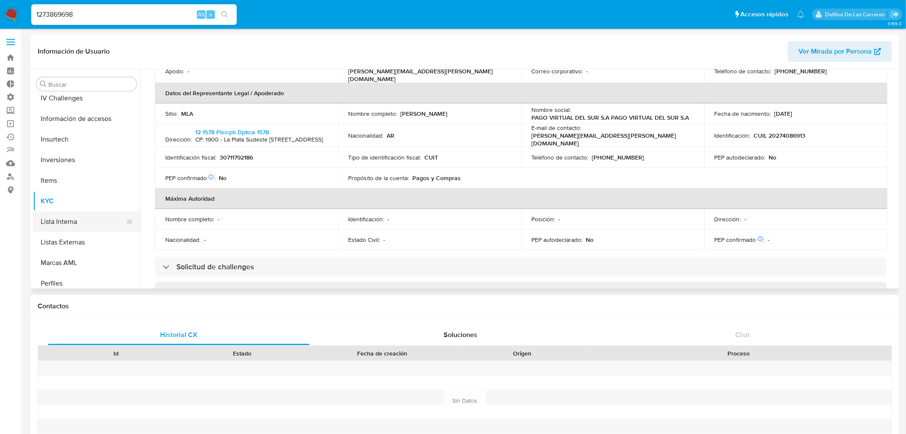
scroll to position [307, 0]
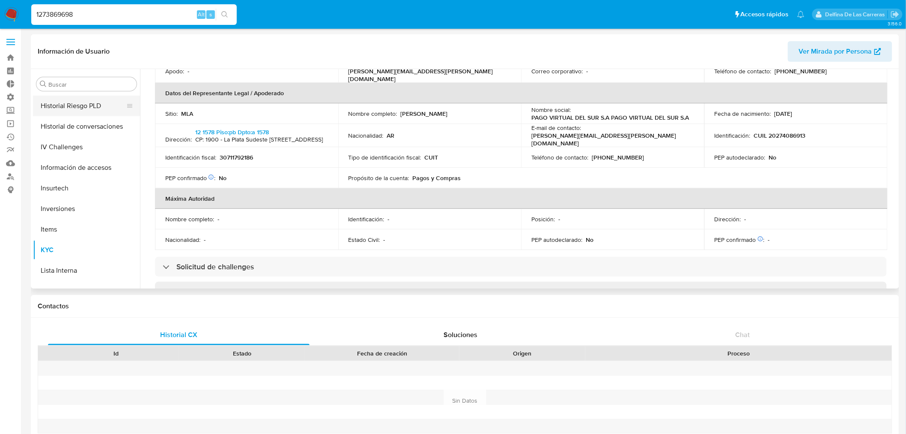
click at [69, 105] on button "Historial Riesgo PLD" at bounding box center [83, 106] width 100 height 21
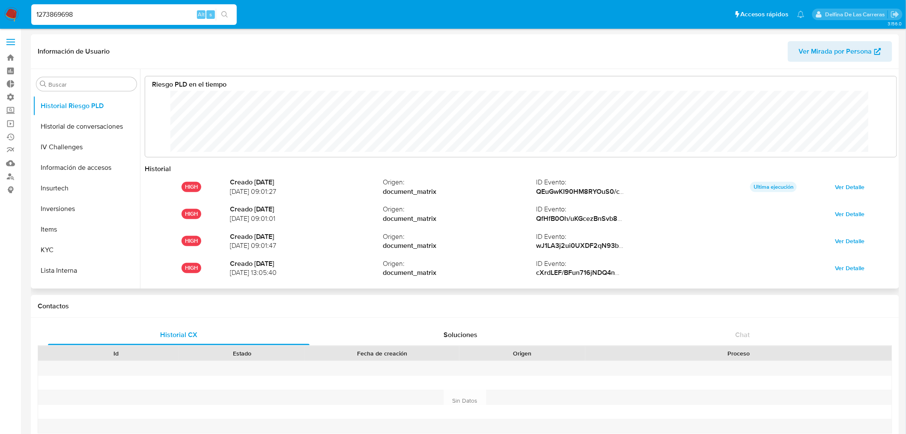
scroll to position [64, 735]
drag, startPoint x: 99, startPoint y: 13, endPoint x: 0, endPoint y: 5, distance: 98.9
click at [0, 5] on nav "Pausado Ver notificaciones 1273869698 Alt s Accesos rápidos Presiona las siguie…" at bounding box center [453, 14] width 906 height 29
paste input "519695695"
type input "519695695"
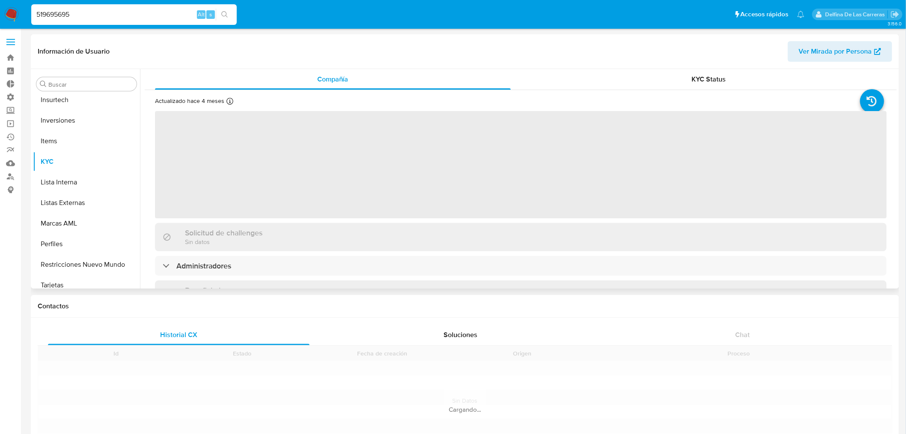
scroll to position [403, 0]
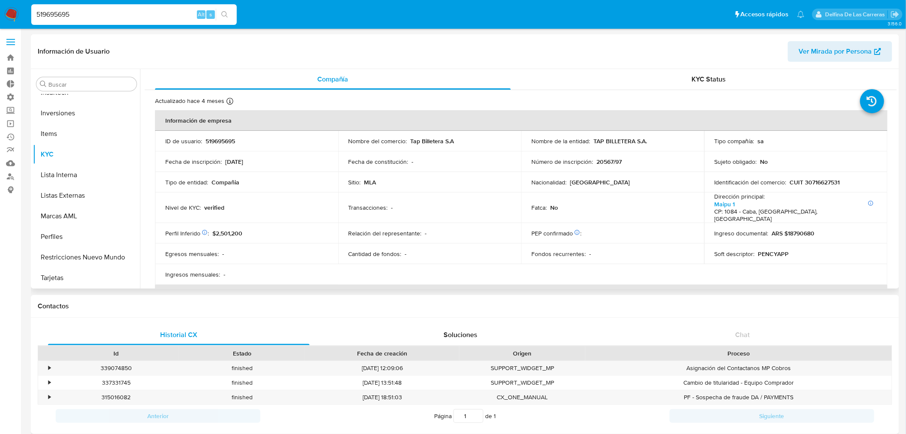
select select "10"
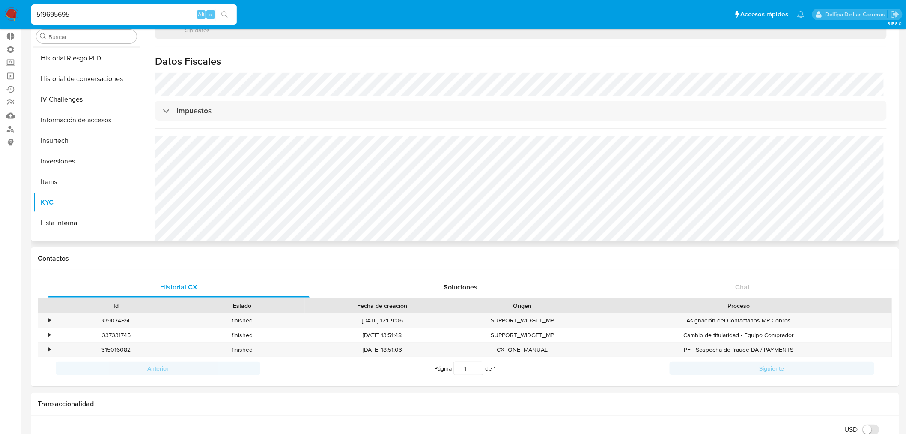
scroll to position [260, 0]
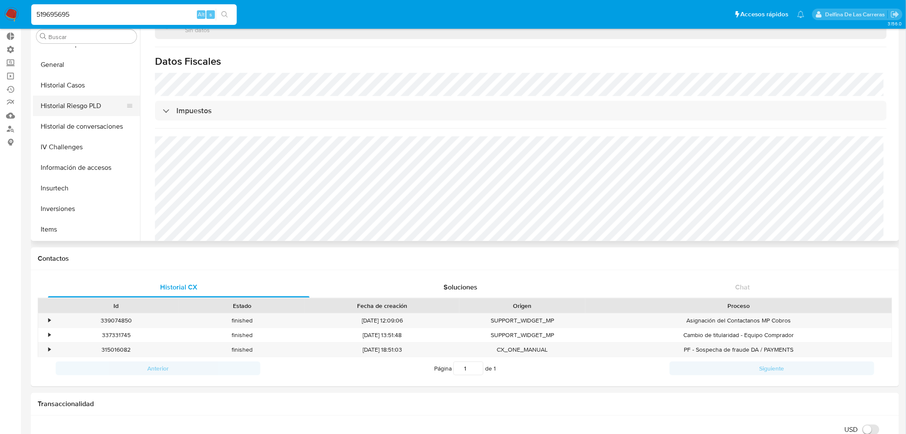
click at [59, 101] on button "Historial Riesgo PLD" at bounding box center [83, 106] width 100 height 21
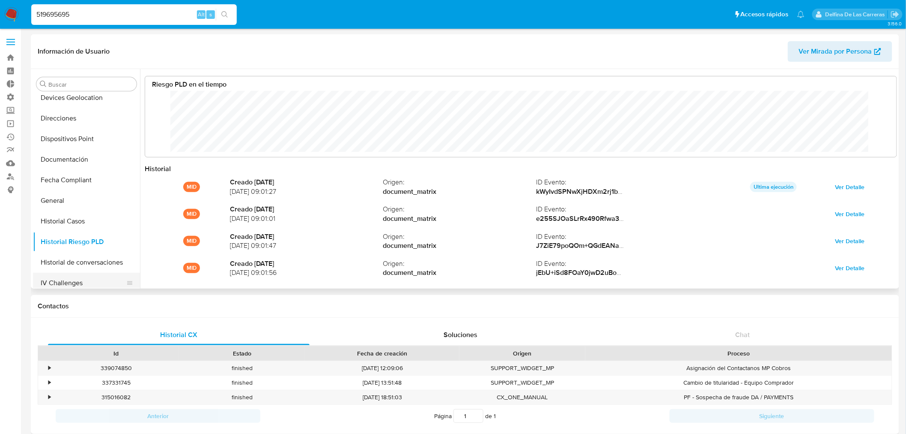
scroll to position [165, 0]
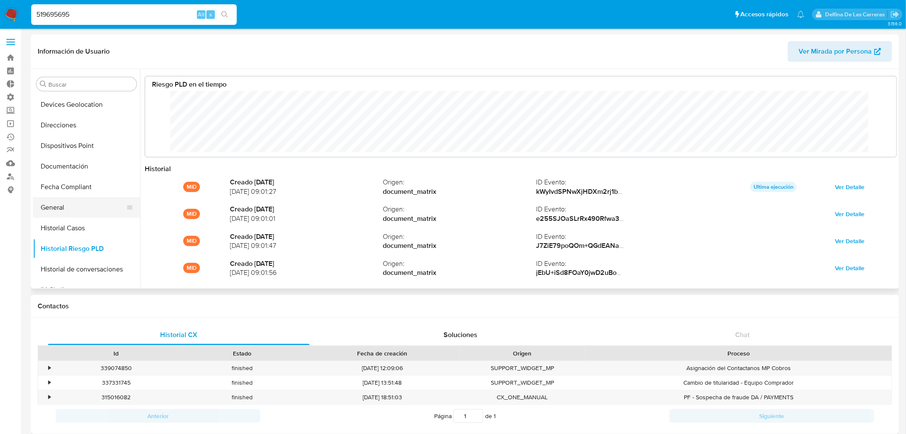
click at [65, 207] on button "General" at bounding box center [83, 207] width 100 height 21
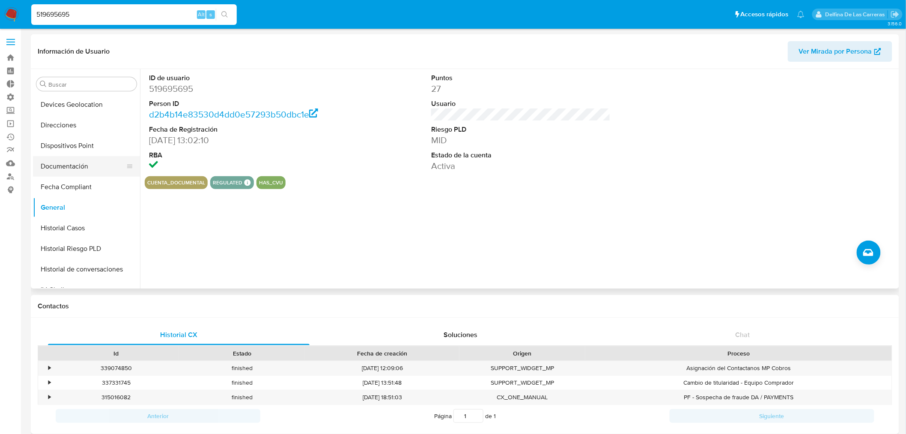
click at [69, 168] on button "Documentación" at bounding box center [83, 166] width 100 height 21
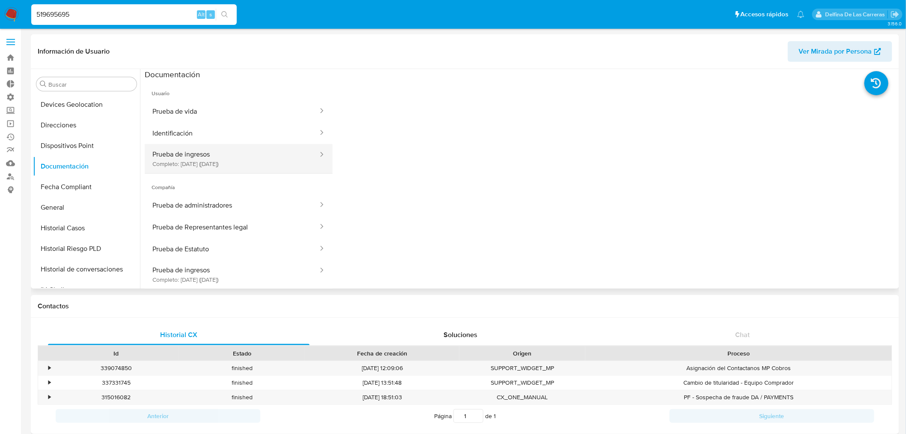
click at [237, 169] on button "Prueba de ingresos Completo: 06/10/2023 (hace 2 años)" at bounding box center [232, 158] width 174 height 29
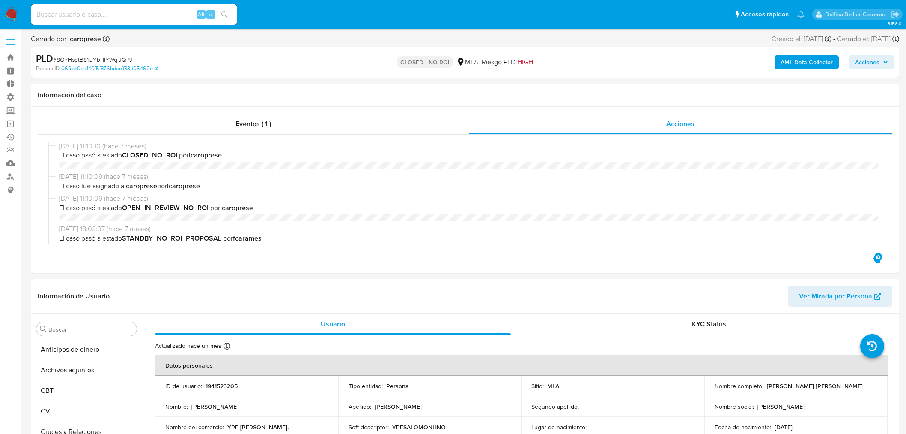
select select "10"
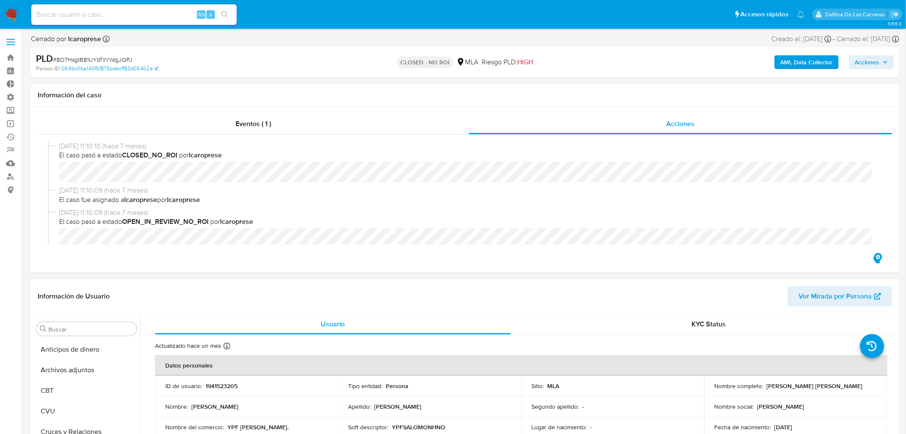
scroll to position [451, 0]
